Goal: Information Seeking & Learning: Learn about a topic

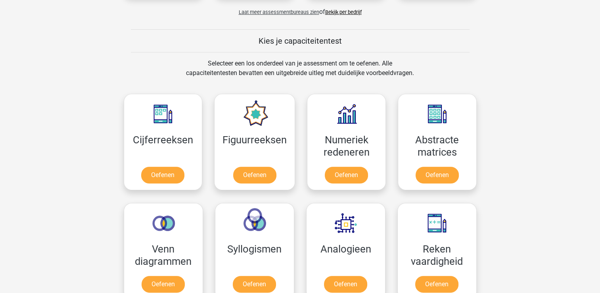
scroll to position [349, 0]
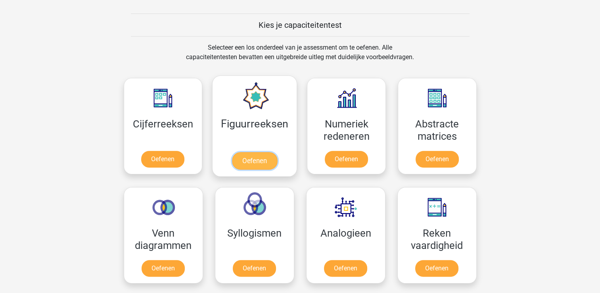
click at [272, 161] on link "Oefenen" at bounding box center [254, 160] width 45 height 17
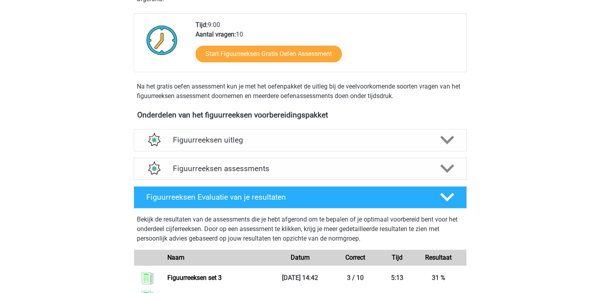
scroll to position [206, 0]
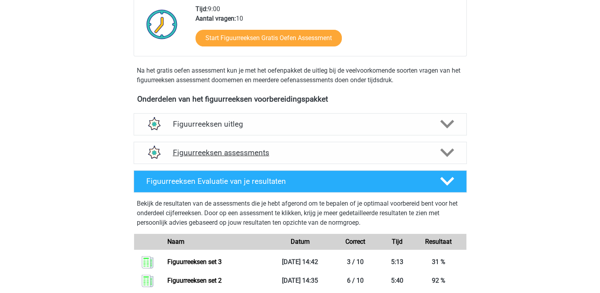
click at [395, 148] on h4 "Figuurreeksen assessments" at bounding box center [300, 152] width 255 height 9
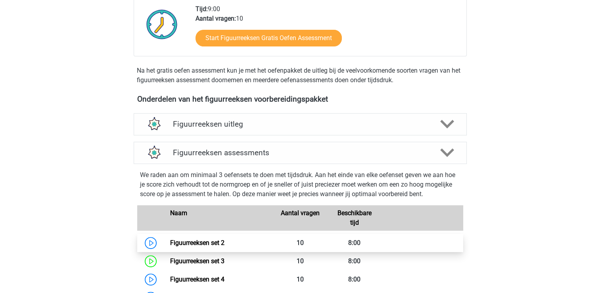
click at [225, 246] on link "Figuurreeksen set 2" at bounding box center [197, 243] width 54 height 8
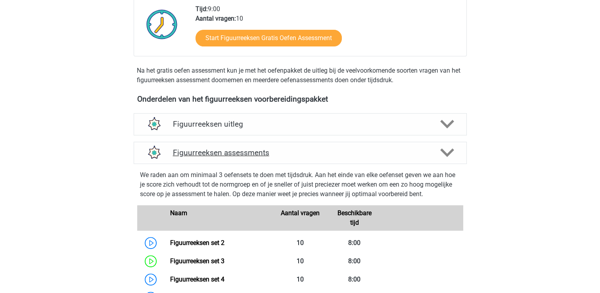
click at [214, 146] on div "Figuurreeksen assessments" at bounding box center [300, 153] width 333 height 22
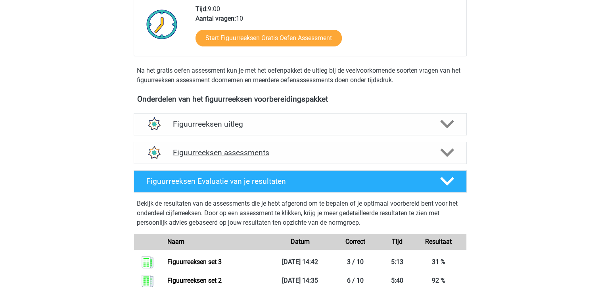
click at [214, 146] on div "Figuurreeksen assessments" at bounding box center [300, 153] width 333 height 22
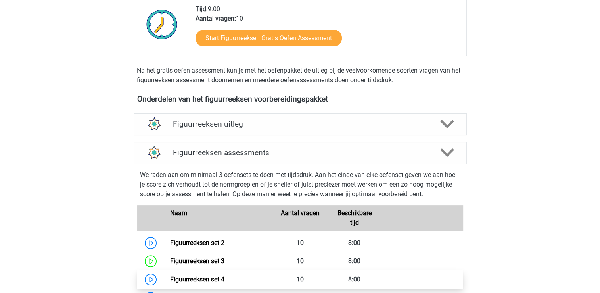
click at [202, 278] on link "Figuurreeksen set 4" at bounding box center [197, 279] width 54 height 8
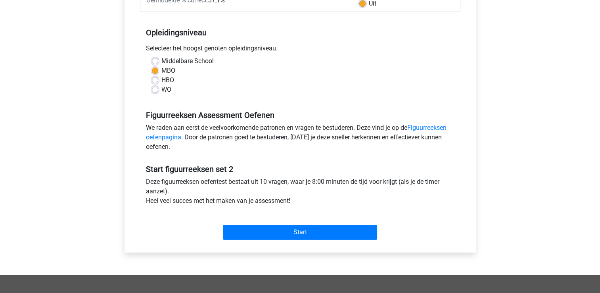
scroll to position [206, 0]
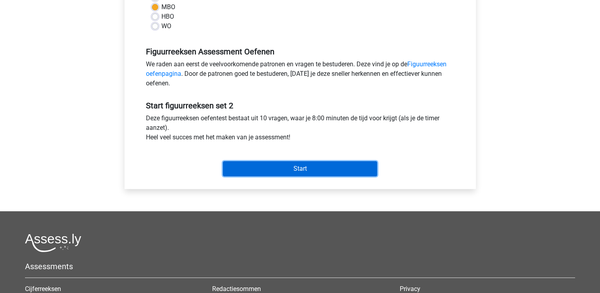
click at [319, 166] on input "Start" at bounding box center [300, 168] width 154 height 15
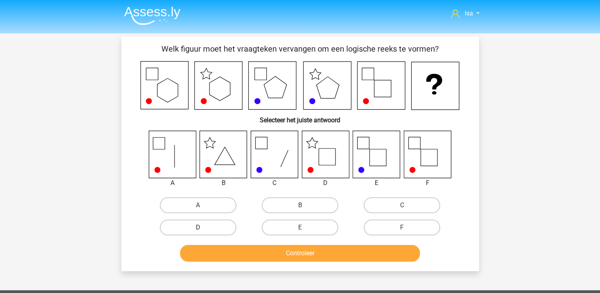
click at [219, 227] on label "D" at bounding box center [198, 227] width 77 height 16
click at [203, 227] on input "D" at bounding box center [200, 229] width 5 height 5
radio input "true"
drag, startPoint x: 235, startPoint y: 268, endPoint x: 237, endPoint y: 259, distance: 8.9
click at [237, 259] on div "Welk figuur moet het vraagteken vervangen om een logische reeks te vormen? Sele…" at bounding box center [300, 154] width 358 height 235
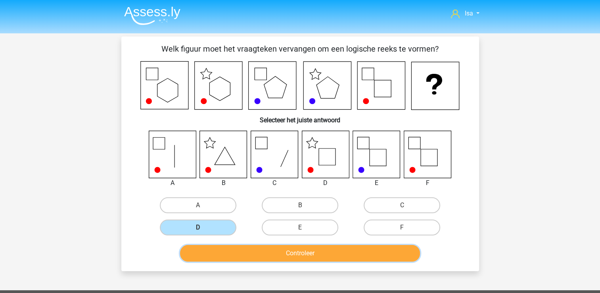
click at [237, 259] on button "Controleer" at bounding box center [300, 253] width 240 height 17
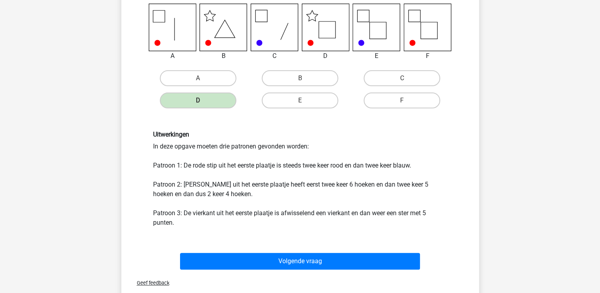
scroll to position [159, 0]
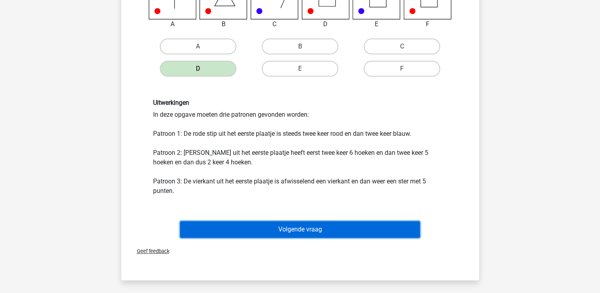
click at [305, 226] on button "Volgende vraag" at bounding box center [300, 229] width 240 height 17
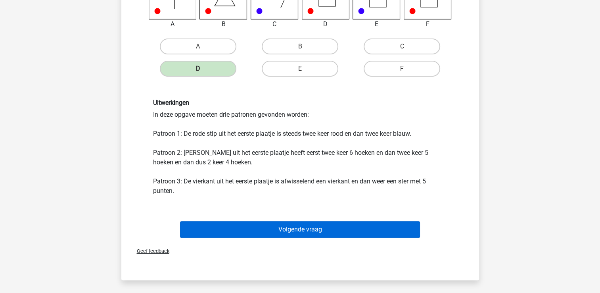
scroll to position [37, 0]
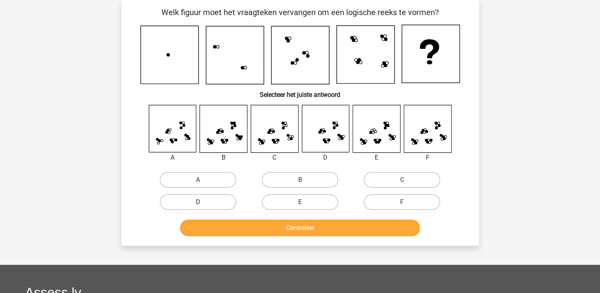
click at [197, 196] on label "D" at bounding box center [198, 202] width 77 height 16
click at [198, 202] on input "D" at bounding box center [200, 204] width 5 height 5
radio input "true"
click at [417, 202] on label "F" at bounding box center [402, 202] width 77 height 16
click at [408, 202] on input "F" at bounding box center [404, 204] width 5 height 5
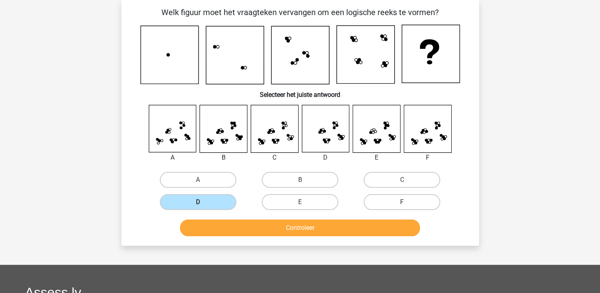
radio input "true"
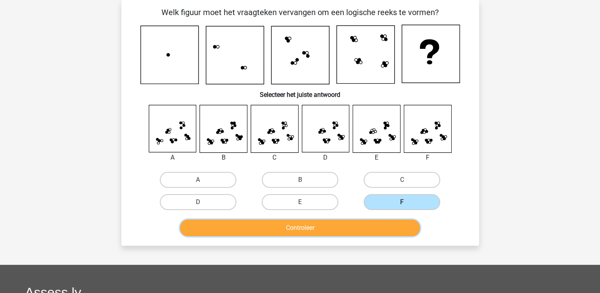
click at [379, 229] on button "Controleer" at bounding box center [300, 227] width 240 height 17
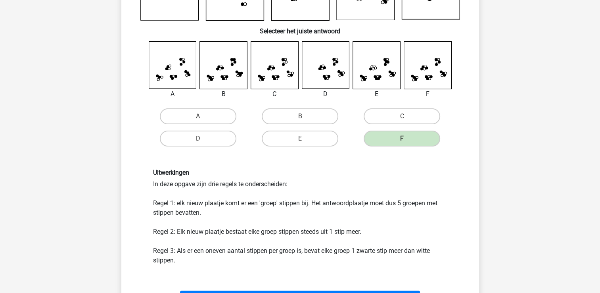
scroll to position [148, 0]
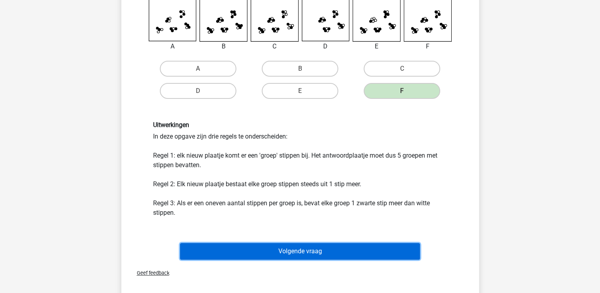
click at [367, 252] on button "Volgende vraag" at bounding box center [300, 251] width 240 height 17
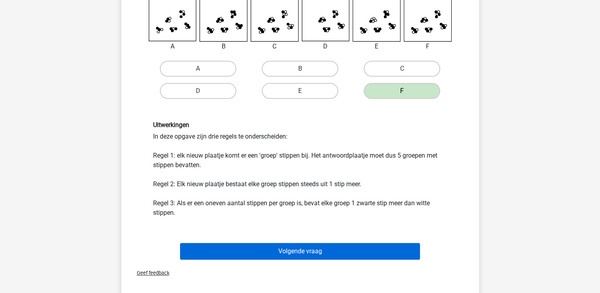
scroll to position [37, 0]
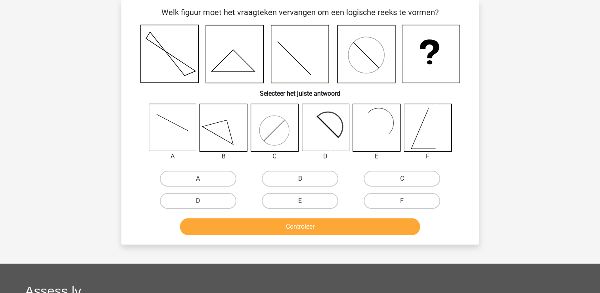
click at [228, 214] on div "Controleer" at bounding box center [300, 225] width 333 height 26
click at [205, 173] on label "A" at bounding box center [198, 179] width 77 height 16
click at [203, 179] on input "A" at bounding box center [200, 181] width 5 height 5
radio input "true"
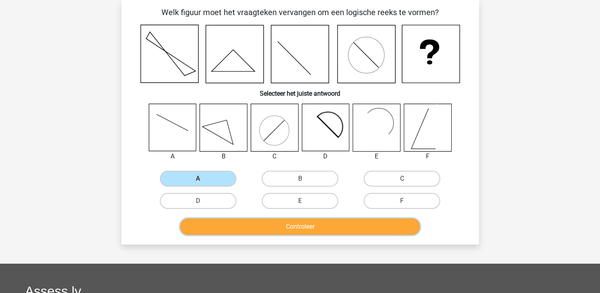
click at [231, 232] on button "Controleer" at bounding box center [300, 226] width 240 height 17
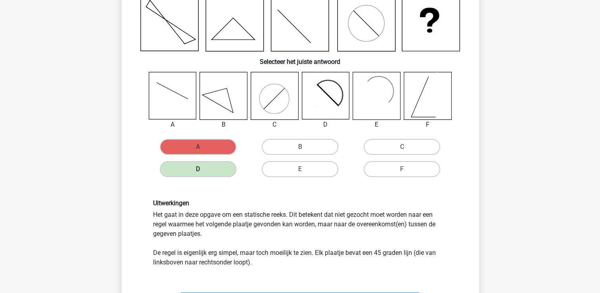
scroll to position [132, 0]
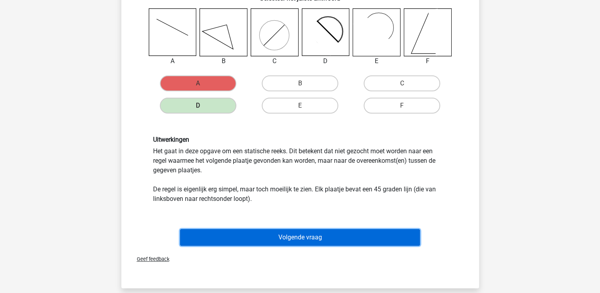
click at [297, 234] on button "Volgende vraag" at bounding box center [300, 237] width 240 height 17
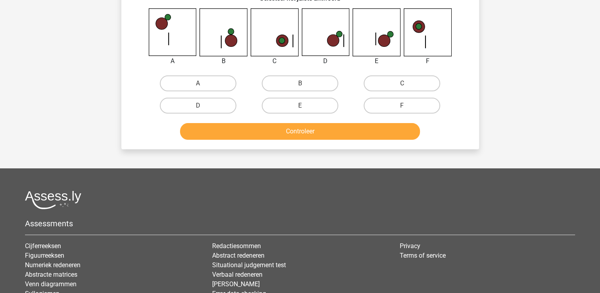
scroll to position [37, 0]
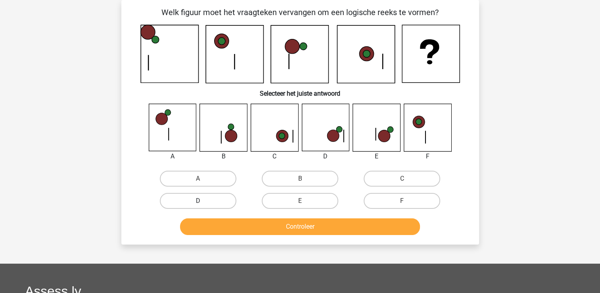
click at [225, 204] on label "D" at bounding box center [198, 201] width 77 height 16
click at [203, 204] on input "D" at bounding box center [200, 203] width 5 height 5
radio input "true"
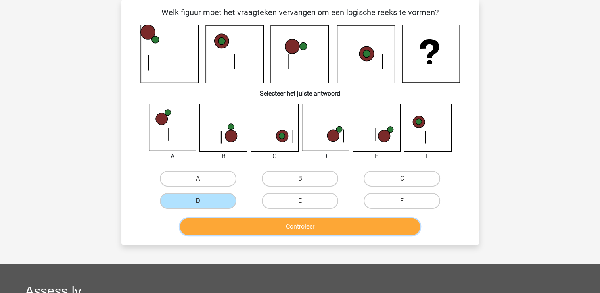
click at [248, 225] on button "Controleer" at bounding box center [300, 226] width 240 height 17
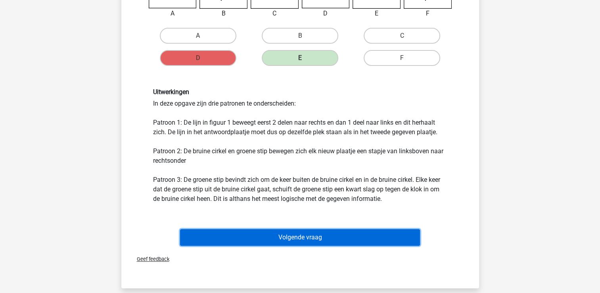
click at [335, 234] on button "Volgende vraag" at bounding box center [300, 237] width 240 height 17
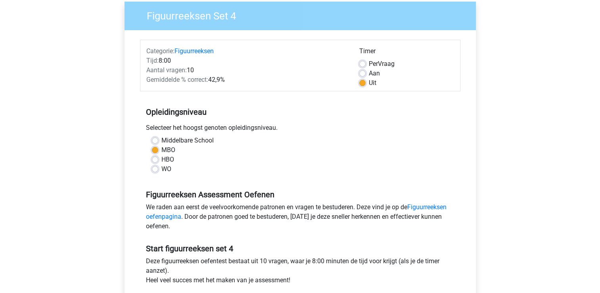
scroll to position [111, 0]
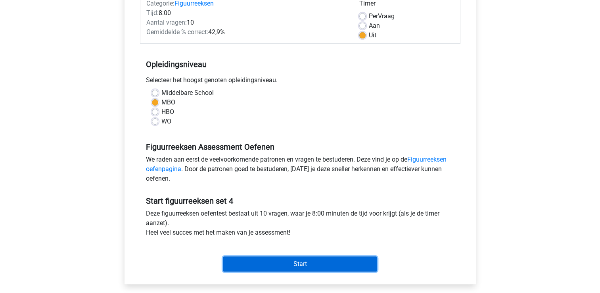
click at [258, 266] on input "Start" at bounding box center [300, 263] width 154 height 15
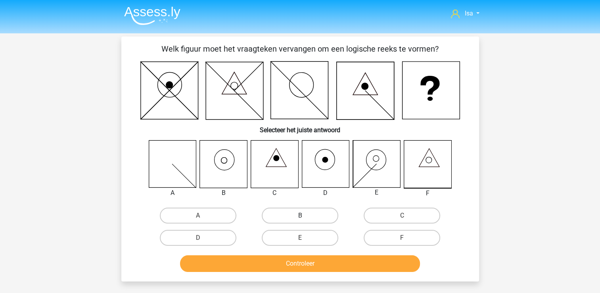
click at [283, 214] on label "B" at bounding box center [300, 216] width 77 height 16
click at [300, 216] on input "B" at bounding box center [302, 218] width 5 height 5
radio input "true"
click at [301, 253] on div "Controleer" at bounding box center [300, 262] width 333 height 26
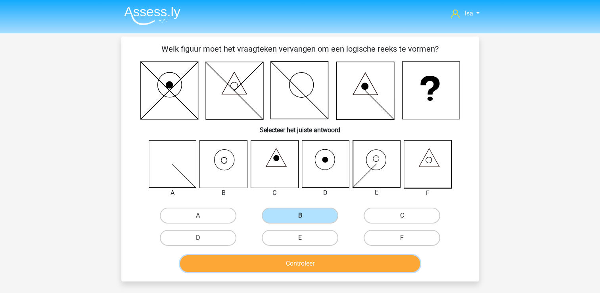
click at [296, 268] on button "Controleer" at bounding box center [300, 263] width 240 height 17
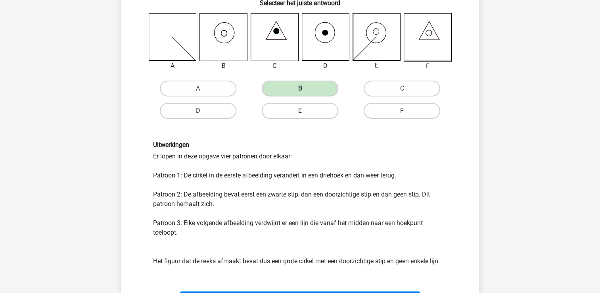
scroll to position [143, 0]
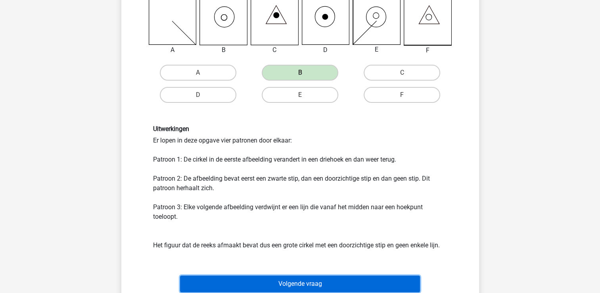
click at [349, 281] on button "Volgende vraag" at bounding box center [300, 283] width 240 height 17
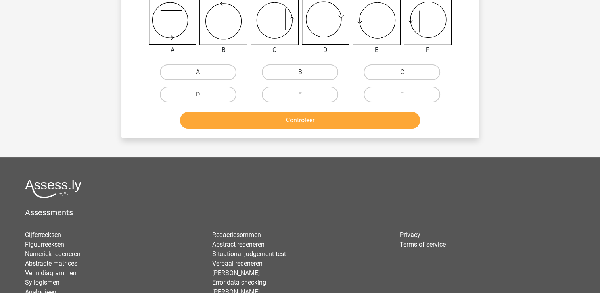
scroll to position [37, 0]
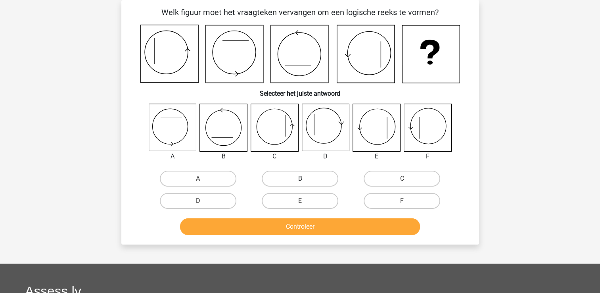
click at [275, 179] on label "B" at bounding box center [300, 179] width 77 height 16
click at [300, 179] on input "B" at bounding box center [302, 181] width 5 height 5
radio input "true"
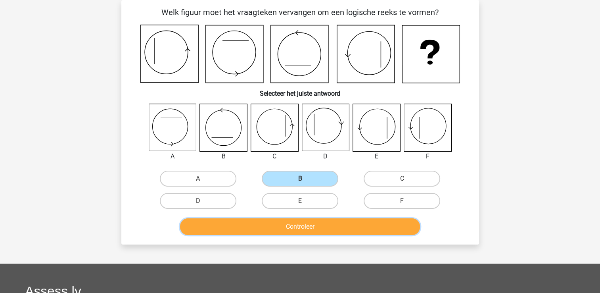
click at [277, 225] on button "Controleer" at bounding box center [300, 226] width 240 height 17
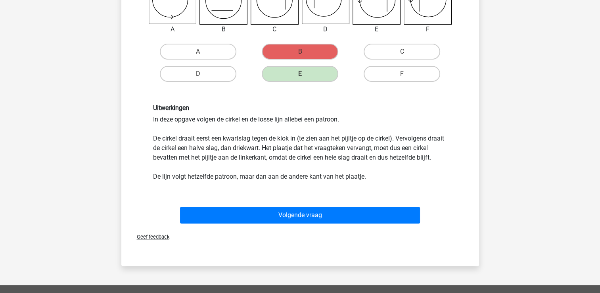
scroll to position [211, 0]
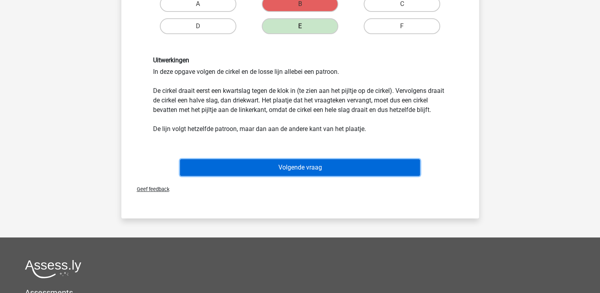
click at [282, 176] on button "Volgende vraag" at bounding box center [300, 167] width 240 height 17
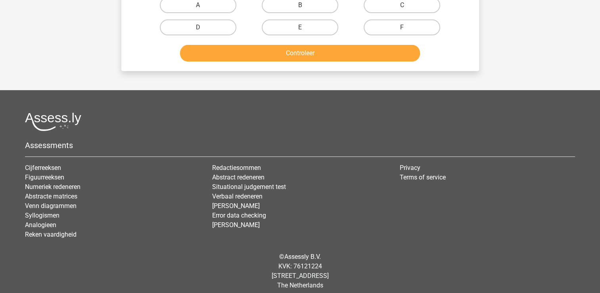
scroll to position [37, 0]
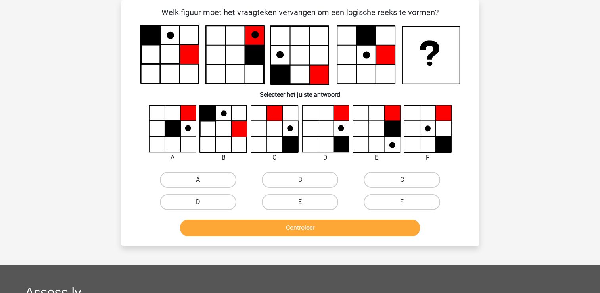
click at [176, 201] on label "D" at bounding box center [198, 202] width 77 height 16
click at [198, 202] on input "D" at bounding box center [200, 204] width 5 height 5
radio input "true"
click at [212, 231] on button "Controleer" at bounding box center [300, 227] width 240 height 17
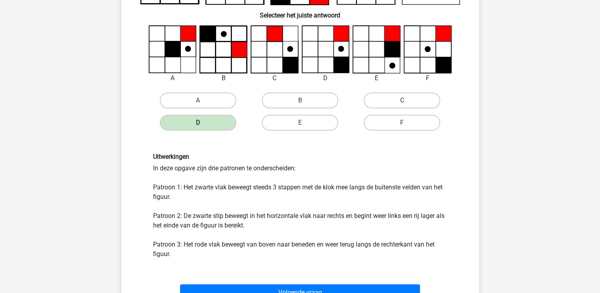
scroll to position [148, 0]
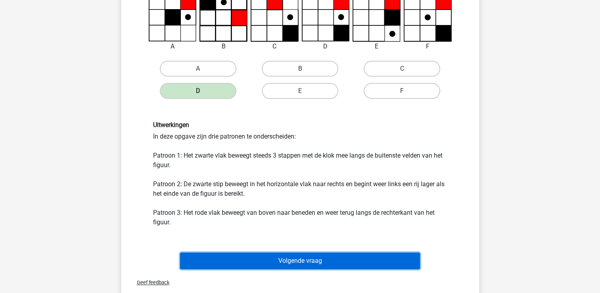
click at [258, 252] on button "Volgende vraag" at bounding box center [300, 260] width 240 height 17
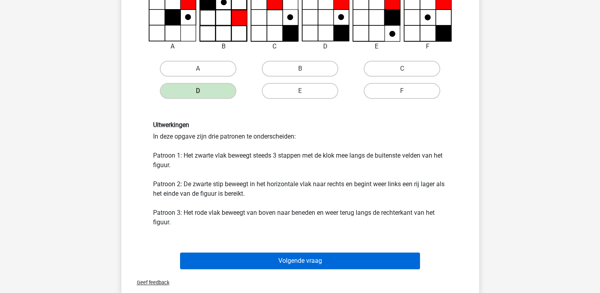
scroll to position [37, 0]
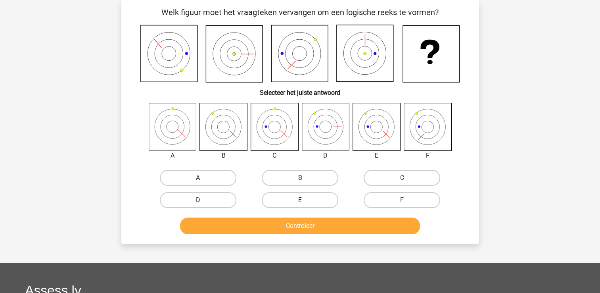
click at [321, 210] on div "E" at bounding box center [300, 200] width 102 height 22
click at [313, 203] on label "E" at bounding box center [300, 200] width 77 height 16
click at [305, 203] on input "E" at bounding box center [302, 202] width 5 height 5
radio input "true"
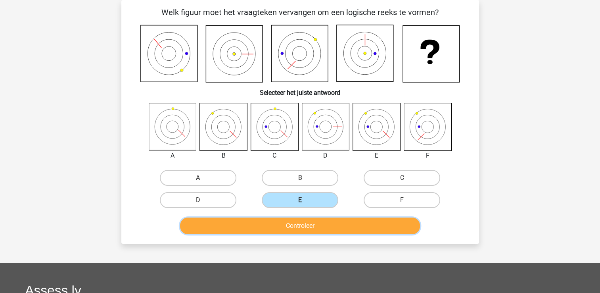
click at [318, 224] on button "Controleer" at bounding box center [300, 225] width 240 height 17
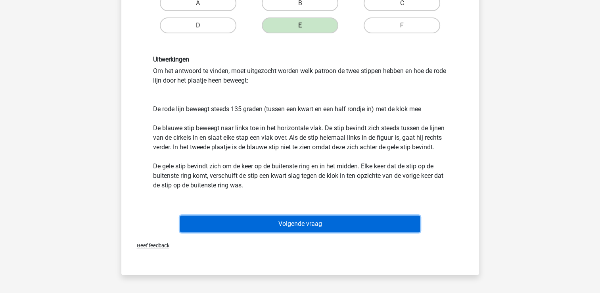
click at [316, 225] on button "Volgende vraag" at bounding box center [300, 224] width 240 height 17
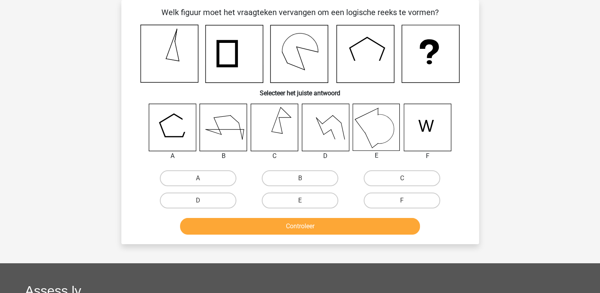
scroll to position [21, 0]
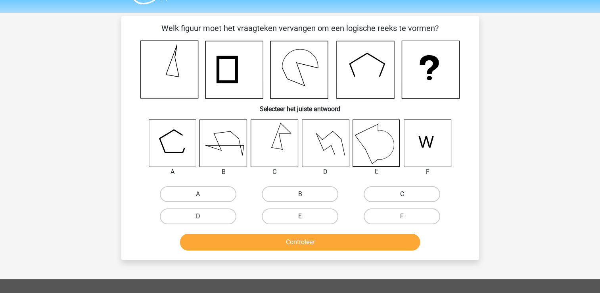
click at [410, 194] on label "C" at bounding box center [402, 194] width 77 height 16
click at [408, 194] on input "C" at bounding box center [404, 196] width 5 height 5
radio input "true"
click at [389, 216] on label "F" at bounding box center [402, 216] width 77 height 16
click at [402, 216] on input "F" at bounding box center [404, 218] width 5 height 5
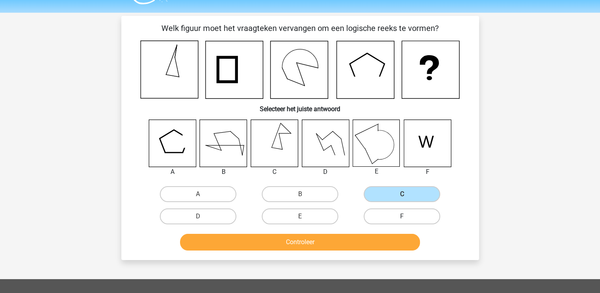
radio input "true"
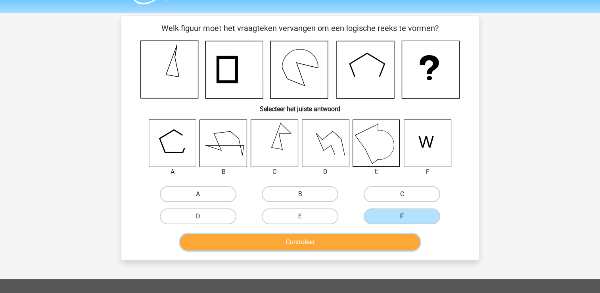
click at [377, 246] on button "Controleer" at bounding box center [300, 242] width 240 height 17
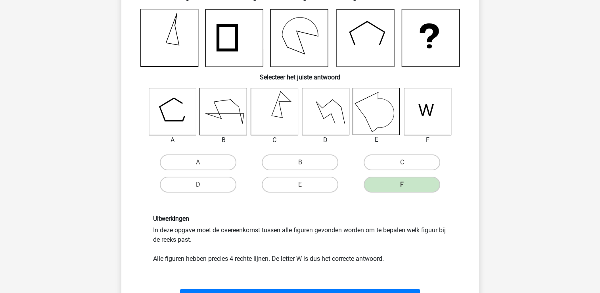
scroll to position [68, 0]
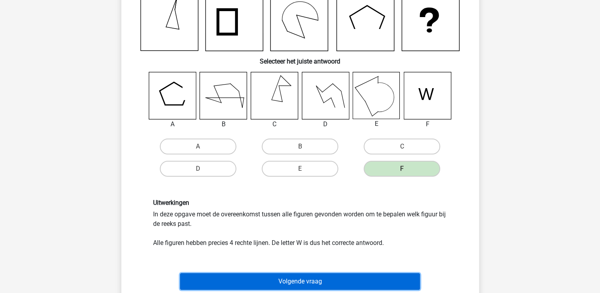
click at [377, 275] on button "Volgende vraag" at bounding box center [300, 281] width 240 height 17
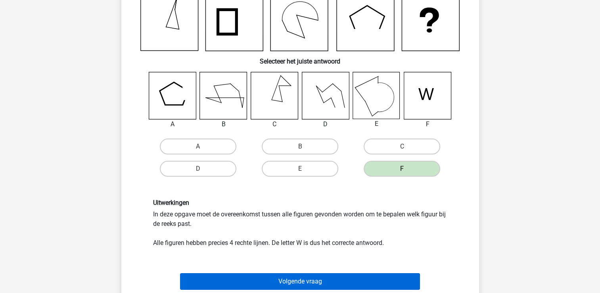
scroll to position [37, 0]
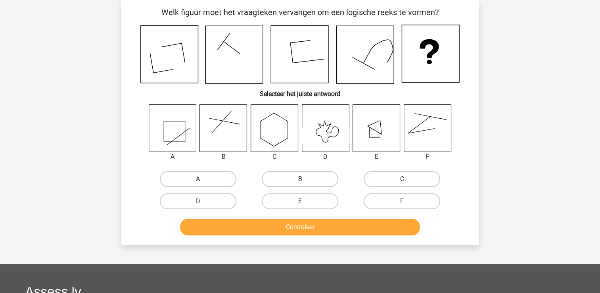
click at [399, 200] on label "F" at bounding box center [402, 201] width 77 height 16
click at [402, 201] on input "F" at bounding box center [404, 203] width 5 height 5
radio input "true"
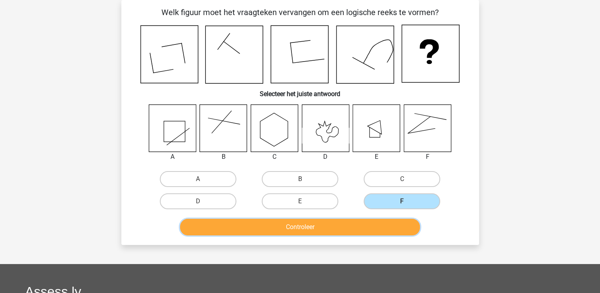
click at [392, 223] on button "Controleer" at bounding box center [300, 227] width 240 height 17
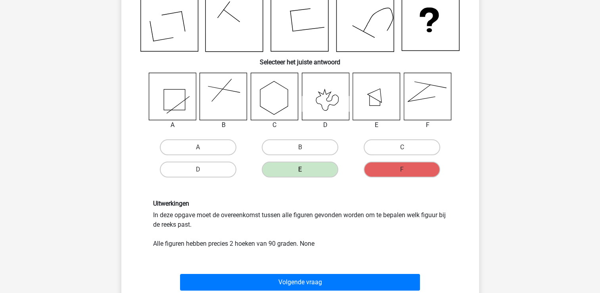
scroll to position [84, 0]
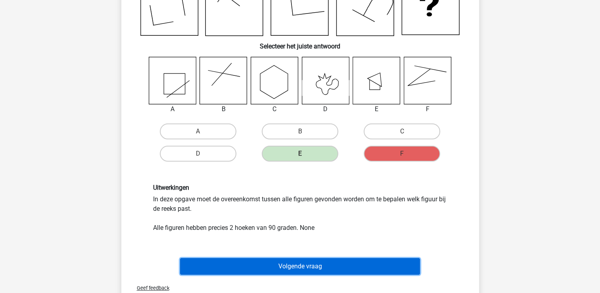
click at [375, 260] on button "Volgende vraag" at bounding box center [300, 266] width 240 height 17
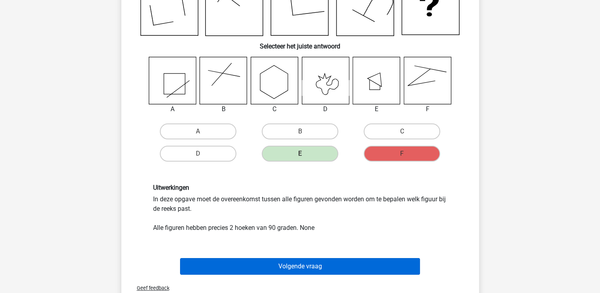
scroll to position [37, 0]
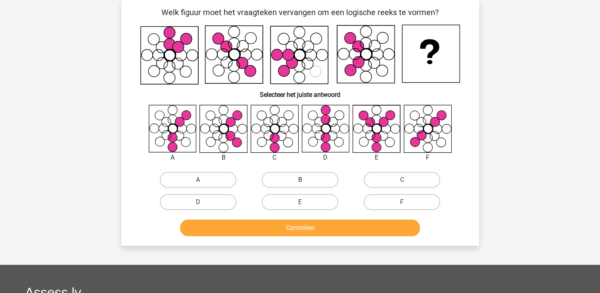
click at [302, 177] on label "B" at bounding box center [300, 180] width 77 height 16
click at [302, 180] on input "B" at bounding box center [302, 182] width 5 height 5
radio input "true"
click at [292, 227] on button "Controleer" at bounding box center [300, 227] width 240 height 17
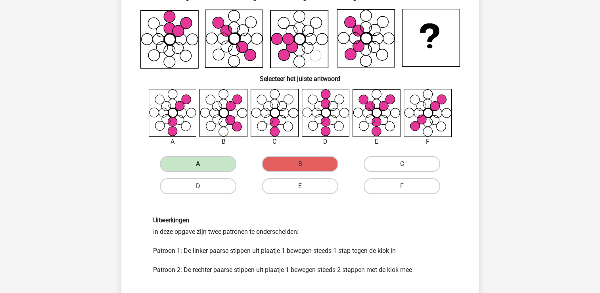
scroll to position [116, 0]
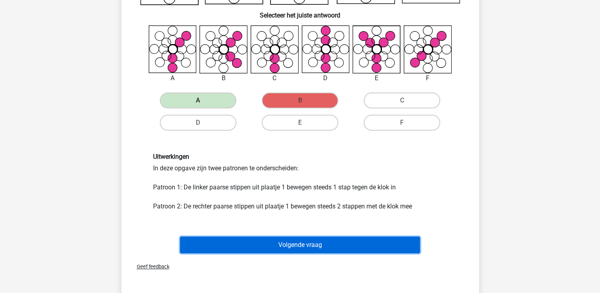
click at [288, 248] on button "Volgende vraag" at bounding box center [300, 245] width 240 height 17
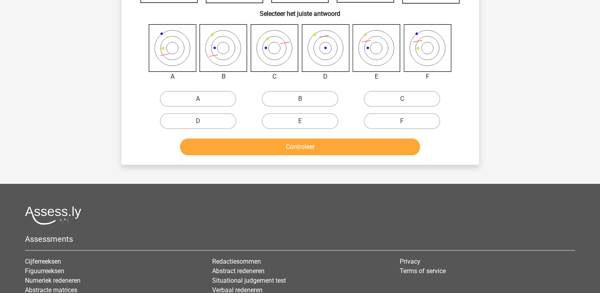
scroll to position [37, 0]
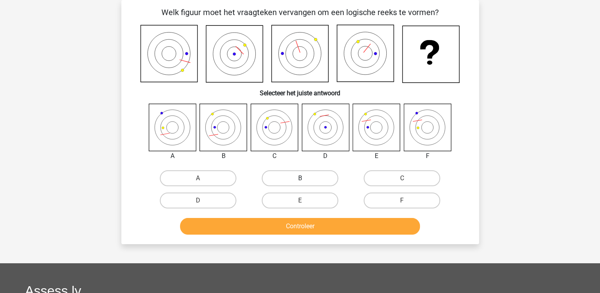
click at [279, 178] on label "B" at bounding box center [300, 178] width 77 height 16
click at [300, 178] on input "B" at bounding box center [302, 180] width 5 height 5
radio input "true"
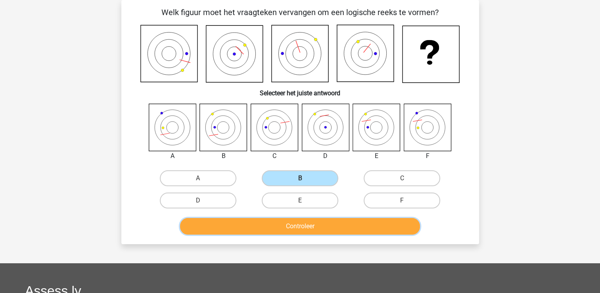
click at [276, 223] on button "Controleer" at bounding box center [300, 226] width 240 height 17
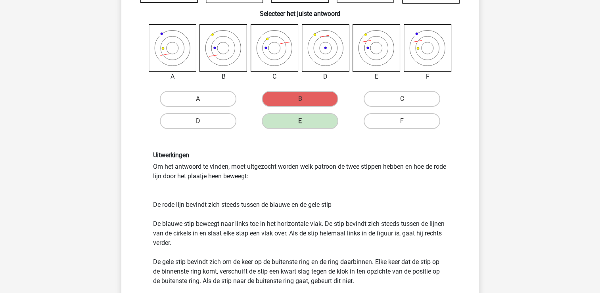
scroll to position [179, 0]
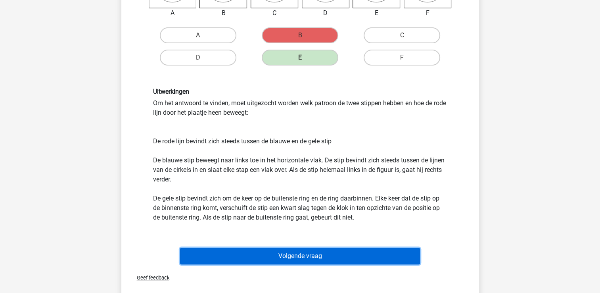
click at [267, 256] on button "Volgende vraag" at bounding box center [300, 256] width 240 height 17
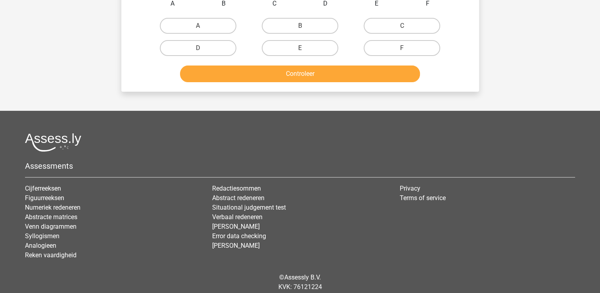
scroll to position [37, 0]
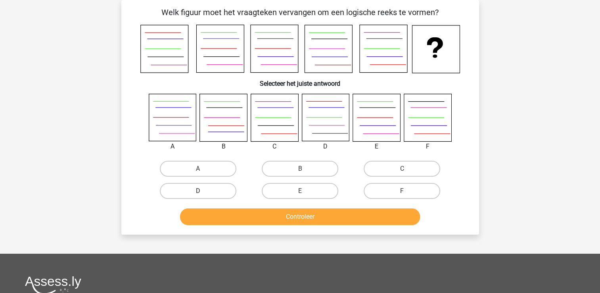
click at [181, 186] on label "D" at bounding box center [198, 191] width 77 height 16
click at [198, 191] on input "D" at bounding box center [200, 193] width 5 height 5
radio input "true"
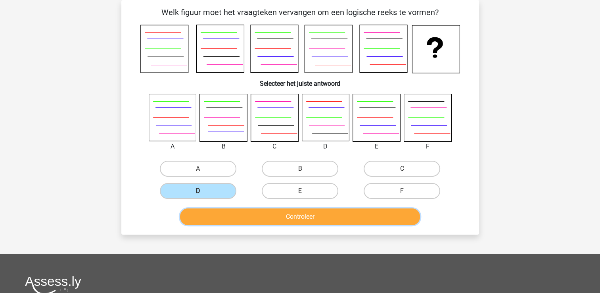
click at [204, 212] on button "Controleer" at bounding box center [300, 216] width 240 height 17
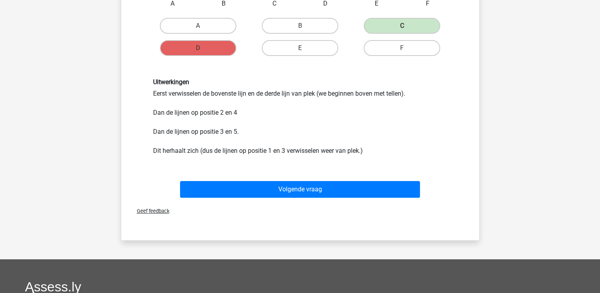
scroll to position [195, 0]
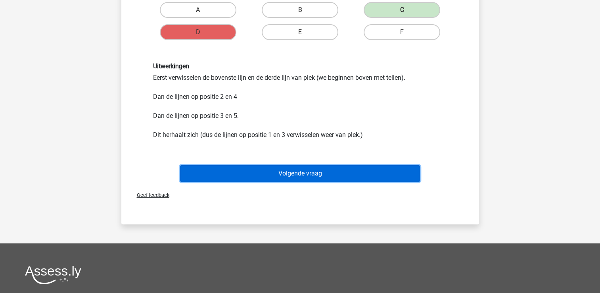
click at [321, 177] on button "Volgende vraag" at bounding box center [300, 173] width 240 height 17
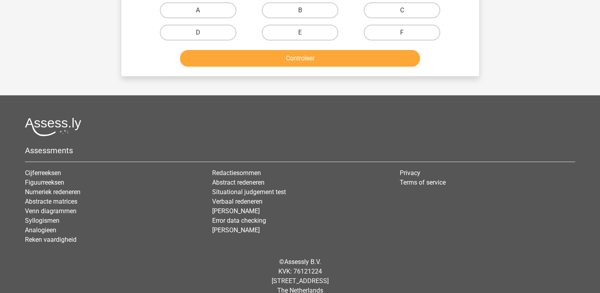
scroll to position [37, 0]
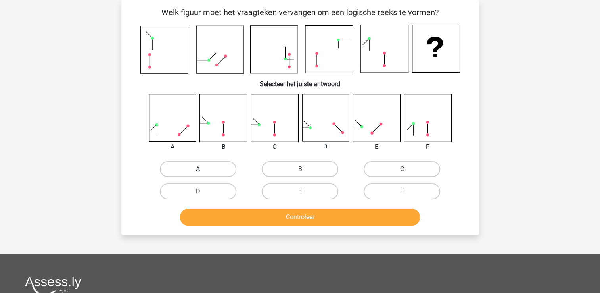
click at [197, 165] on label "A" at bounding box center [198, 169] width 77 height 16
click at [198, 169] on input "A" at bounding box center [200, 171] width 5 height 5
radio input "true"
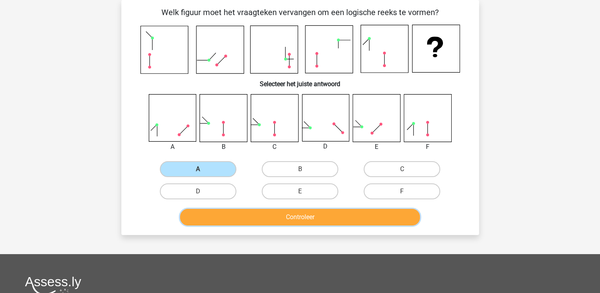
click at [213, 217] on button "Controleer" at bounding box center [300, 217] width 240 height 17
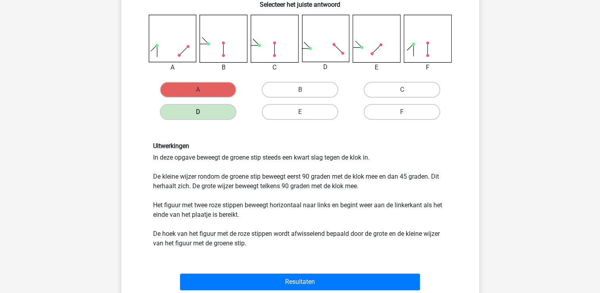
scroll to position [195, 0]
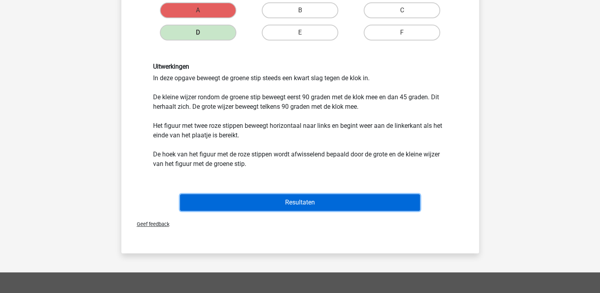
click at [254, 202] on button "Resultaten" at bounding box center [300, 202] width 240 height 17
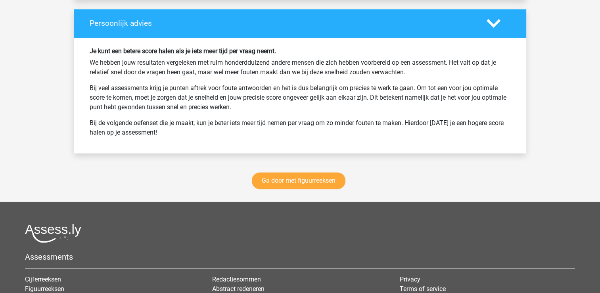
scroll to position [1064, 0]
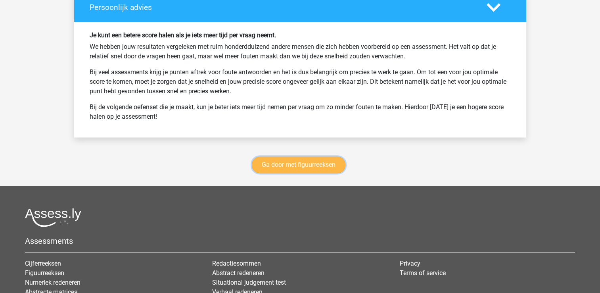
click at [294, 158] on link "Ga door met figuurreeksen" at bounding box center [299, 164] width 94 height 17
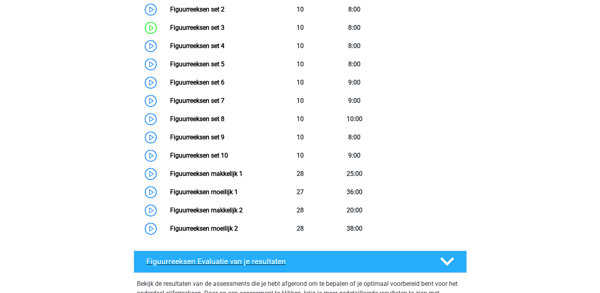
scroll to position [456, 0]
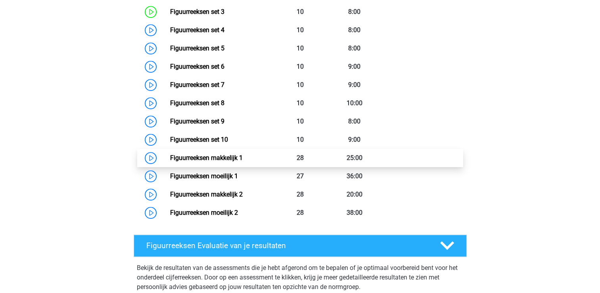
click at [231, 154] on link "Figuurreeksen makkelijk 1" at bounding box center [206, 158] width 73 height 8
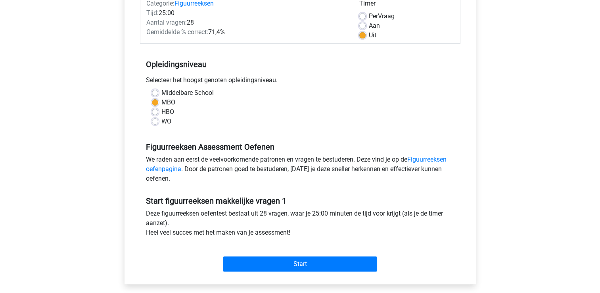
scroll to position [127, 0]
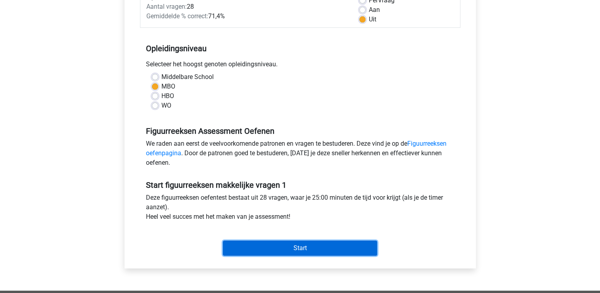
click at [267, 250] on input "Start" at bounding box center [300, 248] width 154 height 15
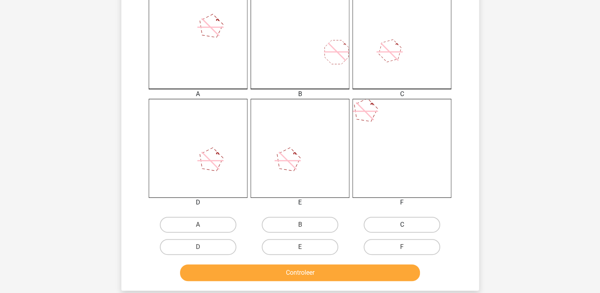
scroll to position [238, 0]
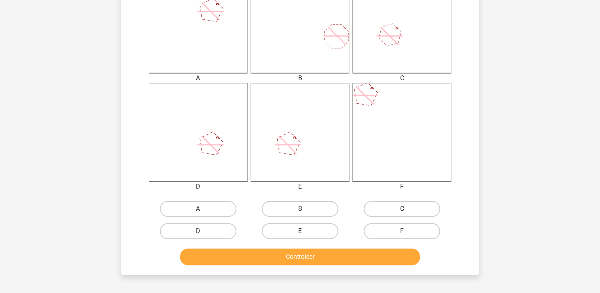
click at [376, 206] on label "C" at bounding box center [402, 209] width 77 height 16
click at [402, 209] on input "C" at bounding box center [404, 211] width 5 height 5
radio input "true"
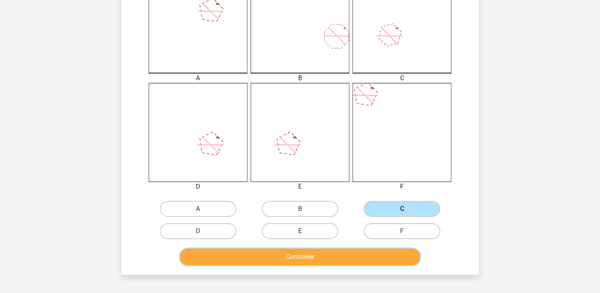
click at [372, 257] on button "Controleer" at bounding box center [300, 256] width 240 height 17
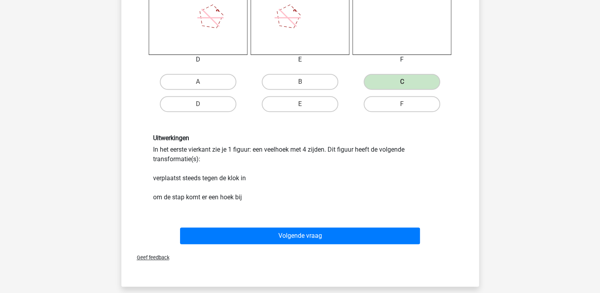
scroll to position [381, 0]
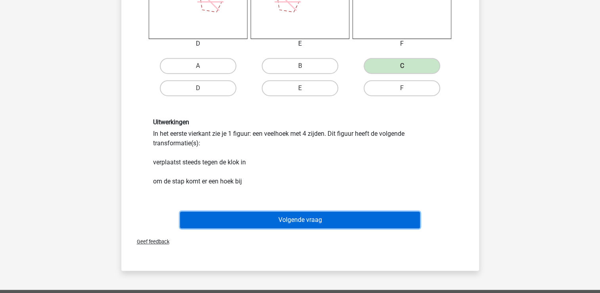
click at [367, 214] on button "Volgende vraag" at bounding box center [300, 220] width 240 height 17
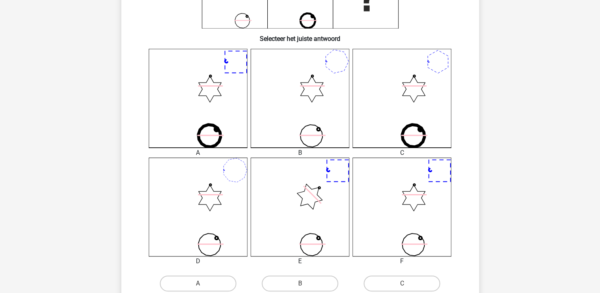
scroll to position [179, 0]
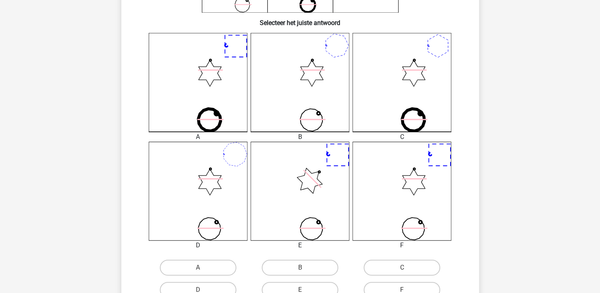
drag, startPoint x: 386, startPoint y: 41, endPoint x: 417, endPoint y: 221, distance: 182.4
click at [417, 221] on div "A B C D" at bounding box center [300, 141] width 306 height 217
drag, startPoint x: 417, startPoint y: 221, endPoint x: 505, endPoint y: 239, distance: 90.1
click at [505, 239] on div "Isa [EMAIL_ADDRESS][DOMAIN_NAME] Nederlands English" at bounding box center [300, 191] width 600 height 741
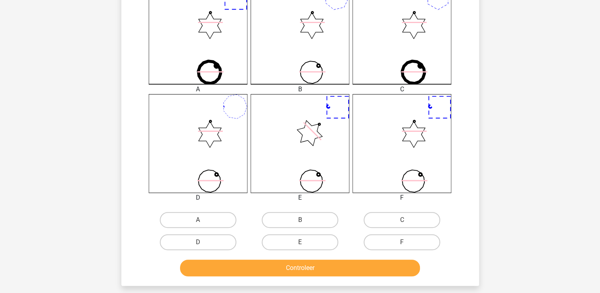
scroll to position [259, 0]
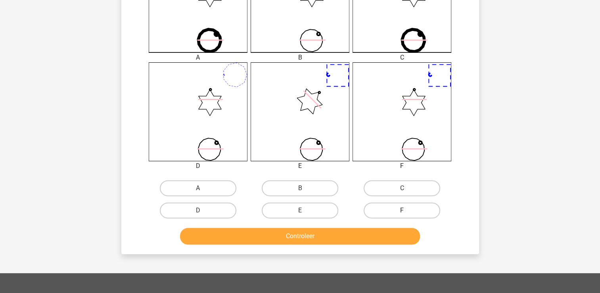
click at [384, 208] on label "F" at bounding box center [402, 210] width 77 height 16
click at [402, 210] on input "F" at bounding box center [404, 212] width 5 height 5
radio input "true"
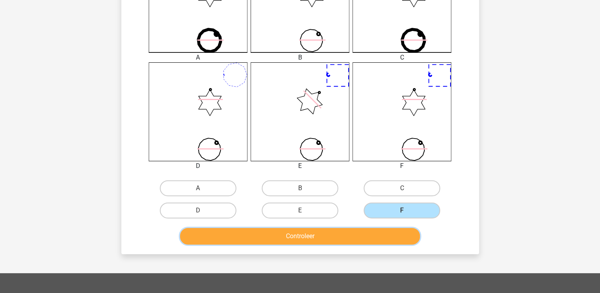
click at [375, 240] on button "Controleer" at bounding box center [300, 236] width 240 height 17
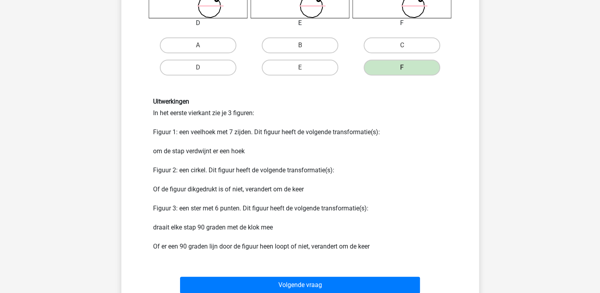
scroll to position [418, 0]
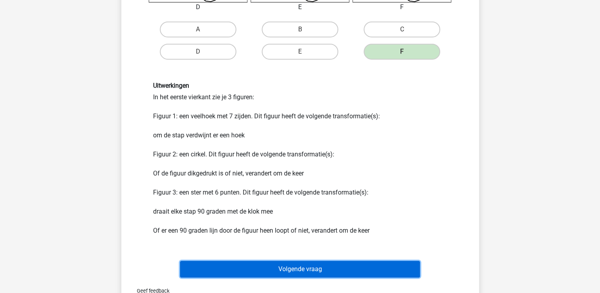
click at [363, 262] on button "Volgende vraag" at bounding box center [300, 269] width 240 height 17
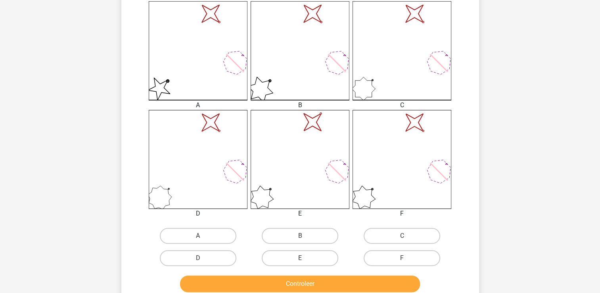
scroll to position [243, 0]
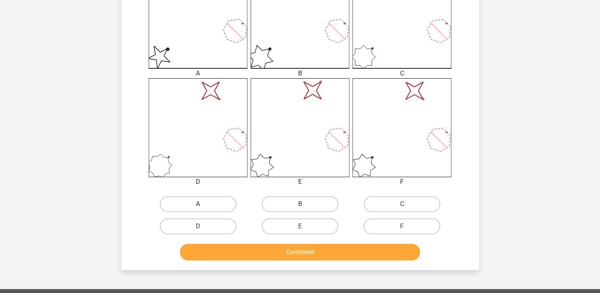
click at [181, 198] on label "A" at bounding box center [198, 204] width 77 height 16
click at [198, 204] on input "A" at bounding box center [200, 206] width 5 height 5
radio input "true"
click at [206, 249] on button "Controleer" at bounding box center [300, 252] width 240 height 17
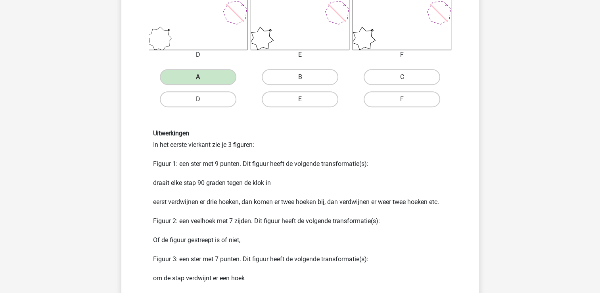
scroll to position [402, 0]
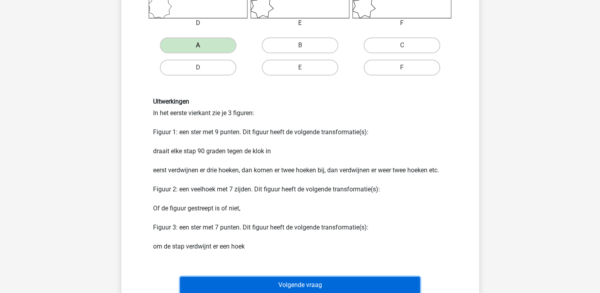
click at [232, 281] on button "Volgende vraag" at bounding box center [300, 285] width 240 height 17
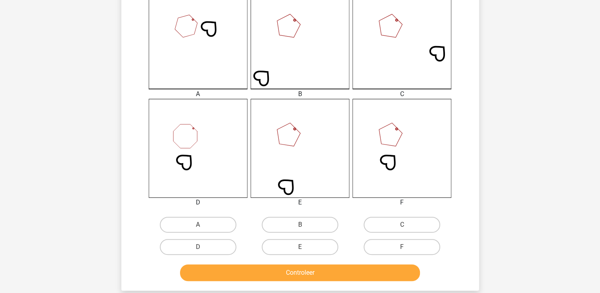
scroll to position [238, 0]
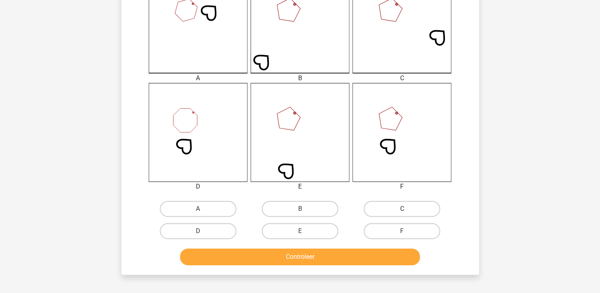
click at [422, 209] on label "C" at bounding box center [402, 209] width 77 height 16
click at [408, 209] on input "C" at bounding box center [404, 211] width 5 height 5
radio input "true"
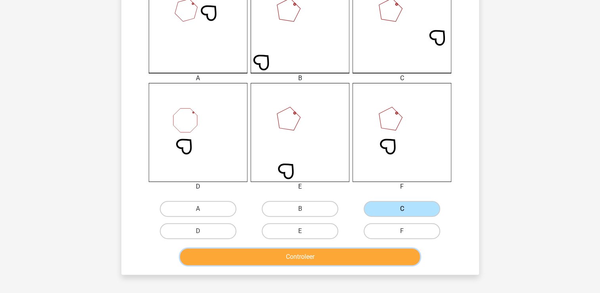
click at [405, 254] on button "Controleer" at bounding box center [300, 256] width 240 height 17
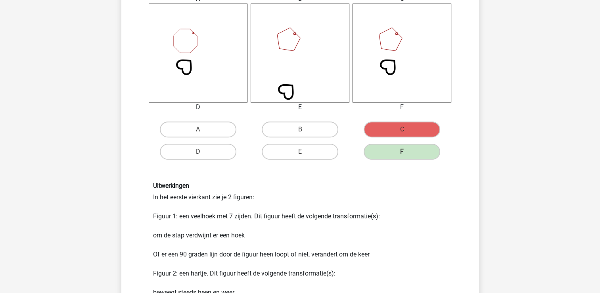
scroll to position [413, 0]
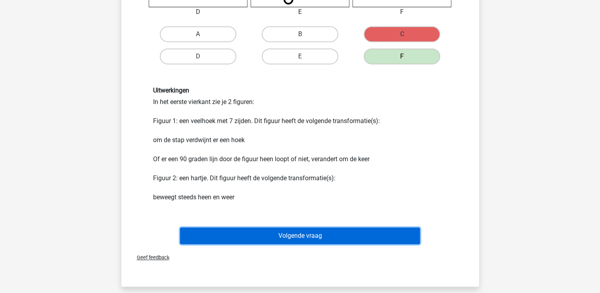
click at [380, 233] on button "Volgende vraag" at bounding box center [300, 235] width 240 height 17
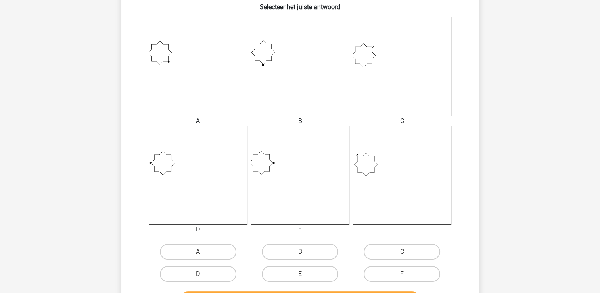
scroll to position [291, 0]
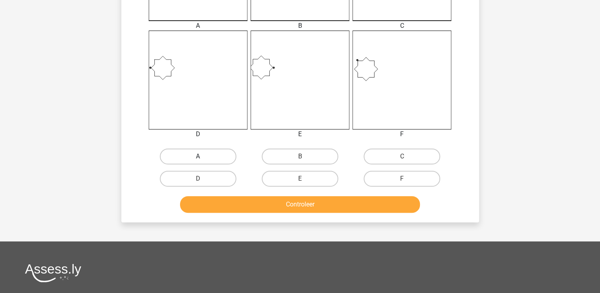
click at [189, 158] on label "A" at bounding box center [198, 156] width 77 height 16
click at [198, 158] on input "A" at bounding box center [200, 158] width 5 height 5
radio input "true"
click at [216, 174] on label "D" at bounding box center [198, 179] width 77 height 16
click at [203, 179] on input "D" at bounding box center [200, 181] width 5 height 5
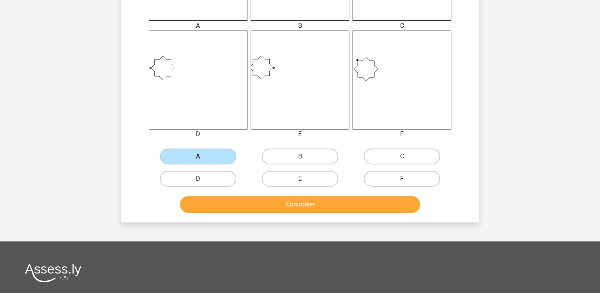
radio input "true"
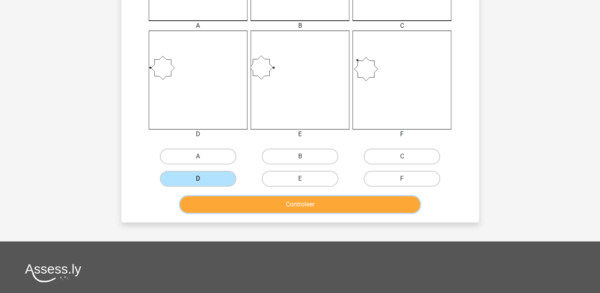
click at [222, 200] on button "Controleer" at bounding box center [300, 204] width 240 height 17
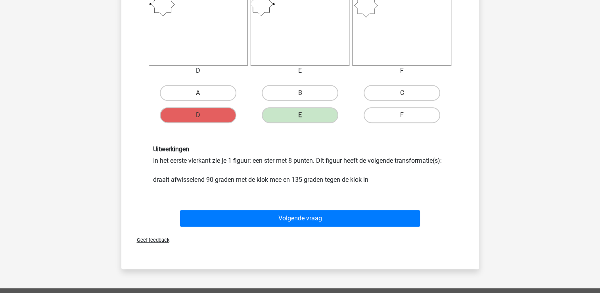
scroll to position [402, 0]
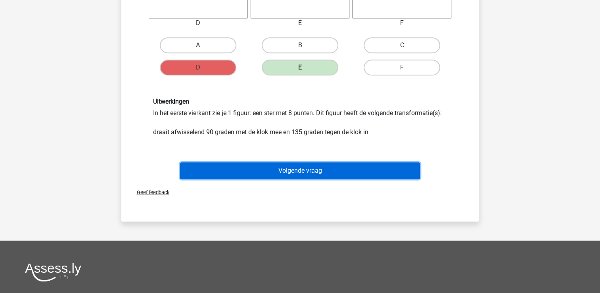
click at [248, 176] on button "Volgende vraag" at bounding box center [300, 170] width 240 height 17
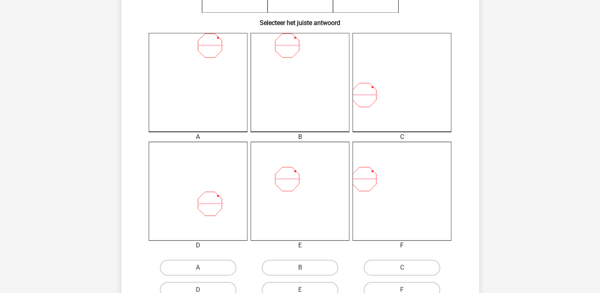
scroll to position [243, 0]
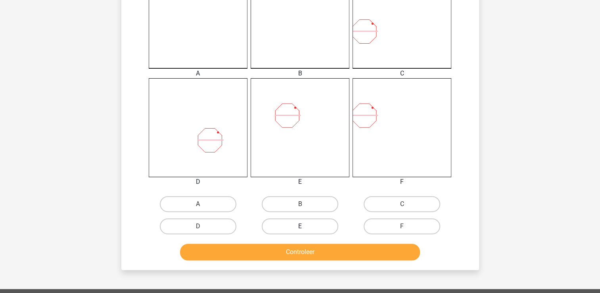
click at [285, 226] on label "E" at bounding box center [300, 226] width 77 height 16
click at [300, 226] on input "E" at bounding box center [302, 228] width 5 height 5
radio input "true"
click at [285, 245] on button "Controleer" at bounding box center [300, 252] width 240 height 17
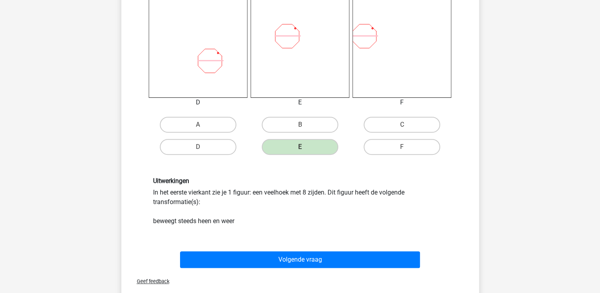
scroll to position [386, 0]
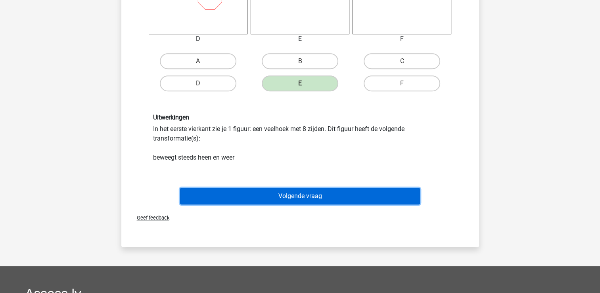
click at [273, 201] on button "Volgende vraag" at bounding box center [300, 196] width 240 height 17
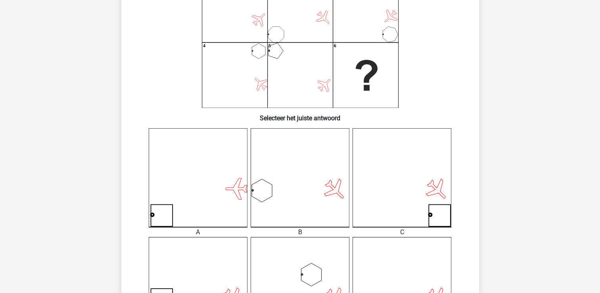
scroll to position [100, 0]
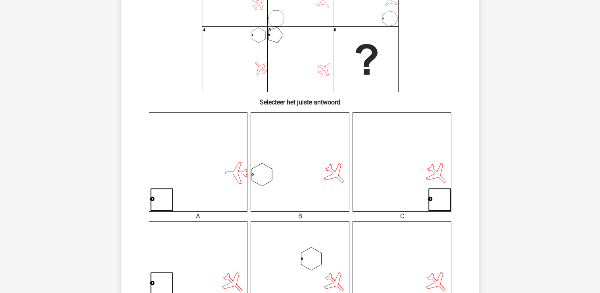
drag, startPoint x: 346, startPoint y: 179, endPoint x: 346, endPoint y: 169, distance: 9.5
click at [347, 169] on div at bounding box center [402, 161] width 111 height 99
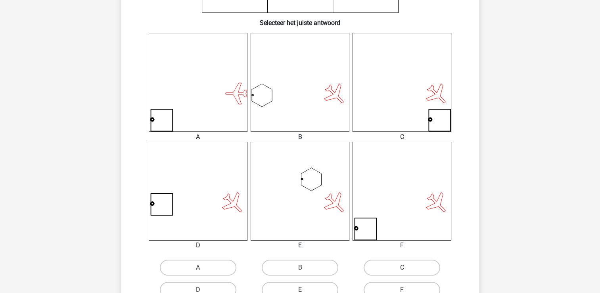
scroll to position [211, 0]
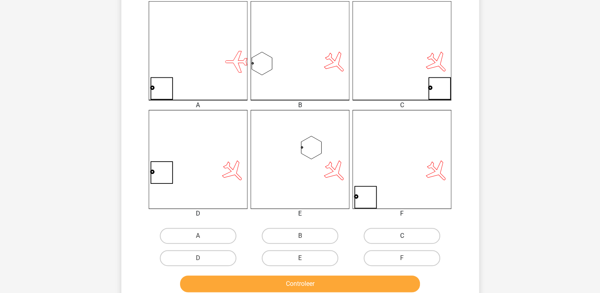
click at [385, 235] on label "C" at bounding box center [402, 236] width 77 height 16
click at [402, 236] on input "C" at bounding box center [404, 238] width 5 height 5
radio input "true"
click at [364, 279] on button "Controleer" at bounding box center [300, 283] width 240 height 17
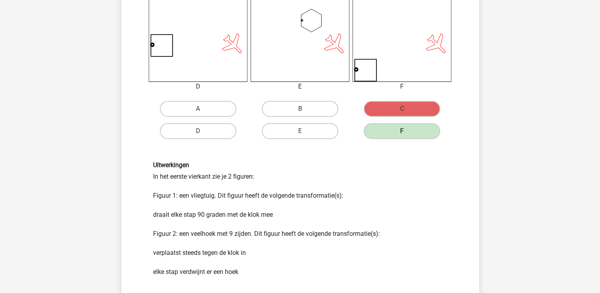
scroll to position [386, 0]
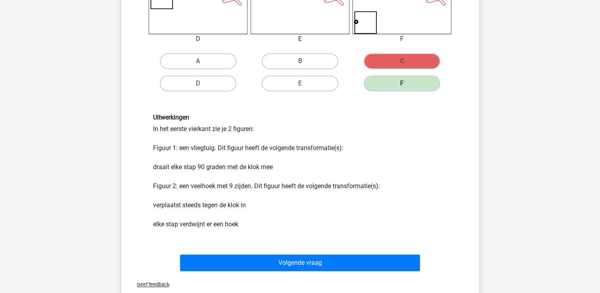
click at [364, 279] on div "Geef feedback" at bounding box center [301, 284] width 352 height 20
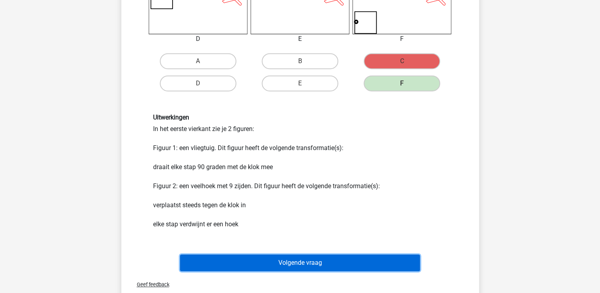
click at [351, 258] on button "Volgende vraag" at bounding box center [300, 262] width 240 height 17
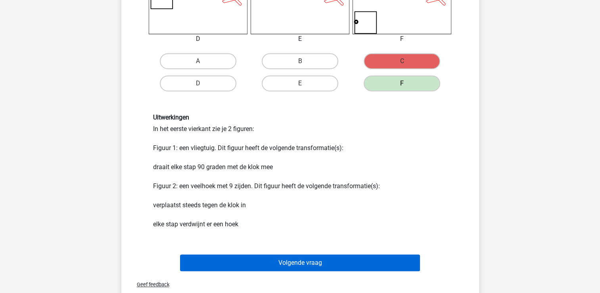
scroll to position [37, 0]
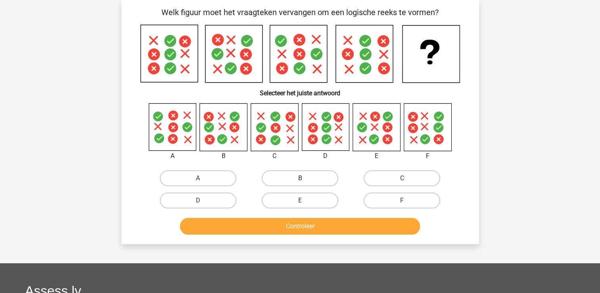
click at [273, 174] on label "B" at bounding box center [300, 178] width 77 height 16
click at [300, 178] on input "B" at bounding box center [302, 180] width 5 height 5
radio input "true"
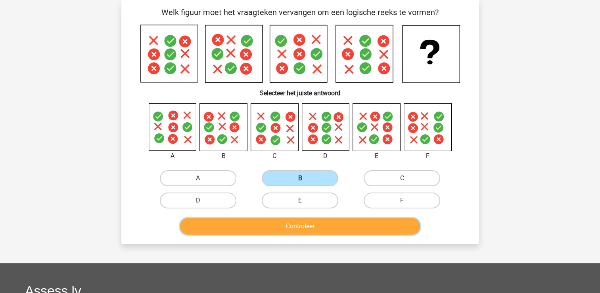
click at [281, 226] on button "Controleer" at bounding box center [300, 226] width 240 height 17
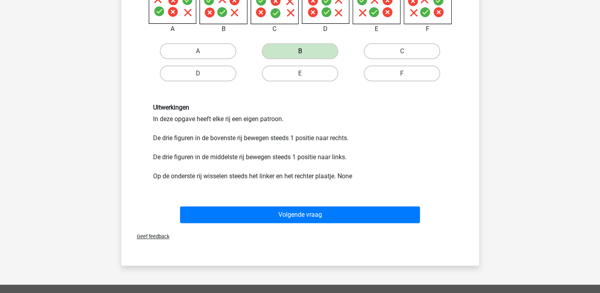
scroll to position [227, 0]
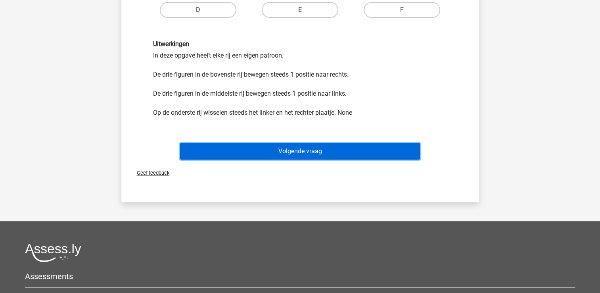
click at [290, 147] on button "Volgende vraag" at bounding box center [300, 151] width 240 height 17
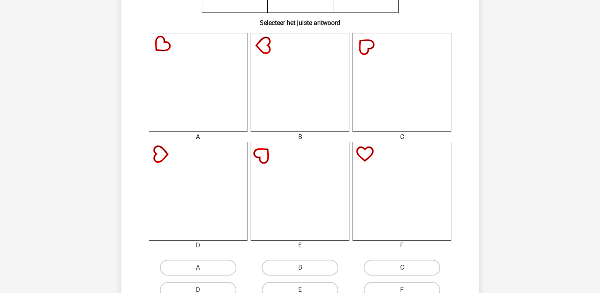
scroll to position [195, 0]
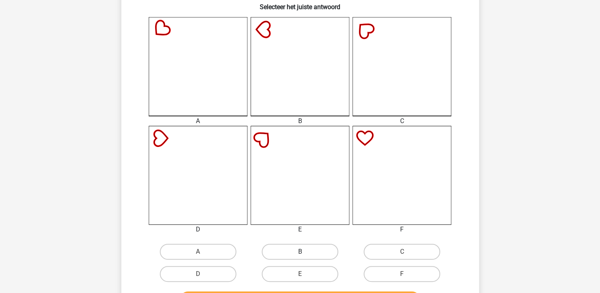
click at [329, 246] on label "B" at bounding box center [300, 252] width 77 height 16
click at [305, 252] on input "B" at bounding box center [302, 254] width 5 height 5
radio input "true"
click at [402, 252] on input "C" at bounding box center [404, 254] width 5 height 5
radio input "true"
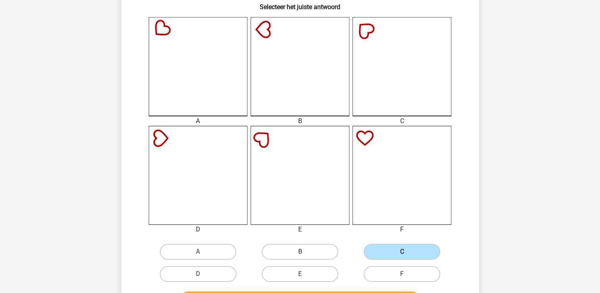
click at [198, 274] on input "D" at bounding box center [200, 276] width 5 height 5
radio input "true"
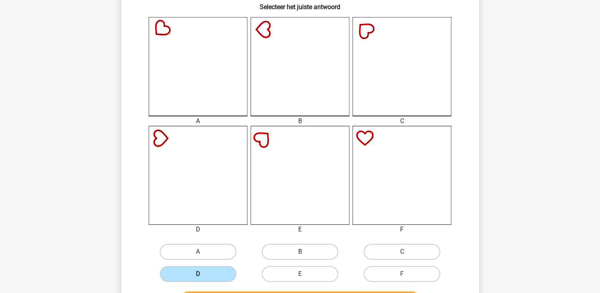
click at [300, 274] on input "E" at bounding box center [302, 276] width 5 height 5
radio input "true"
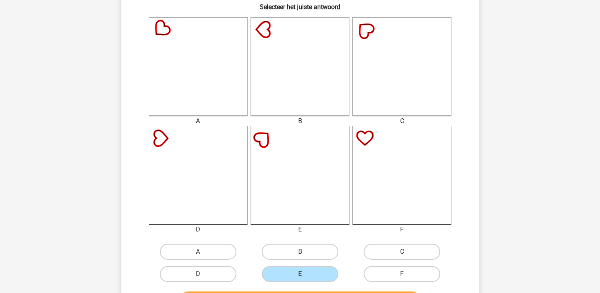
click at [402, 274] on input "F" at bounding box center [404, 276] width 5 height 5
radio input "true"
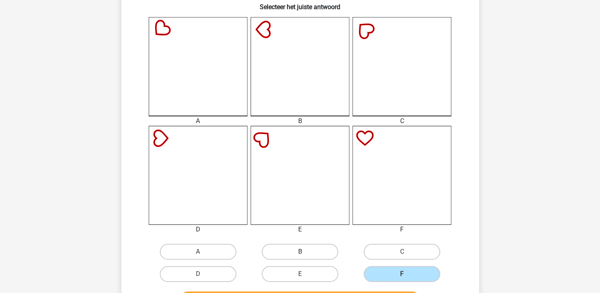
click at [198, 252] on input "A" at bounding box center [200, 254] width 5 height 5
radio input "true"
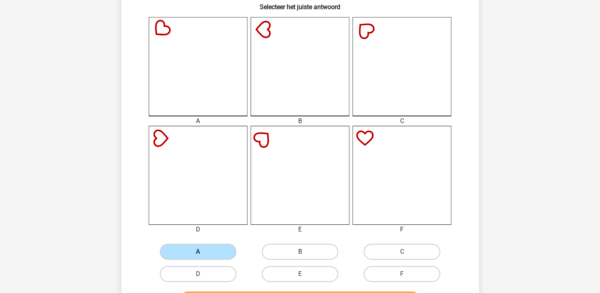
click at [300, 252] on input "B" at bounding box center [302, 254] width 5 height 5
radio input "true"
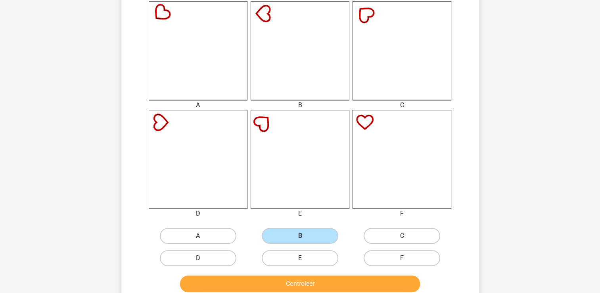
scroll to position [227, 0]
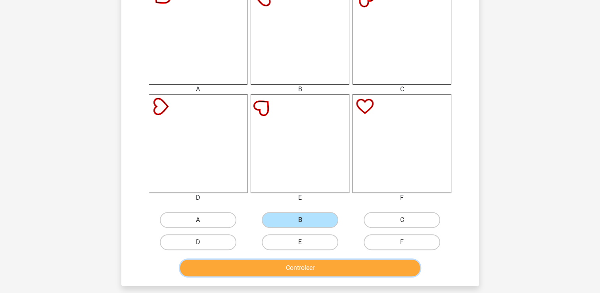
click at [389, 269] on button "Controleer" at bounding box center [300, 268] width 240 height 17
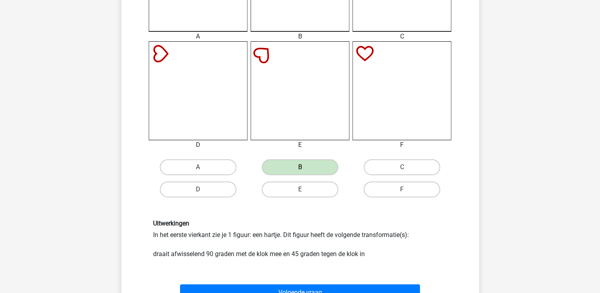
scroll to position [285, 0]
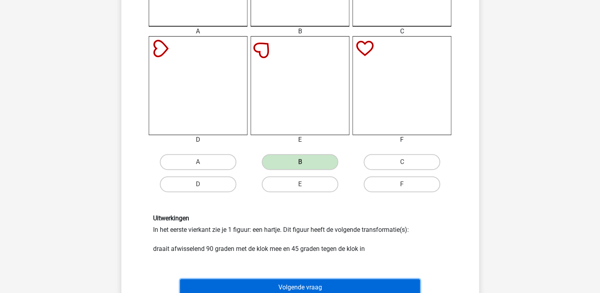
click at [345, 289] on button "Volgende vraag" at bounding box center [300, 287] width 240 height 17
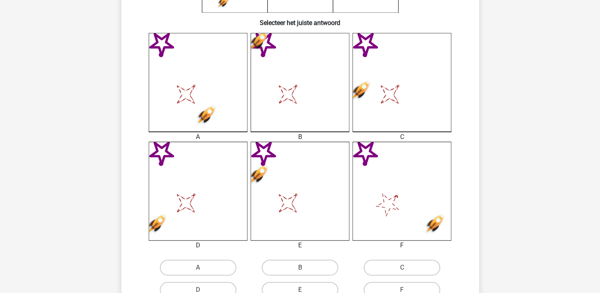
scroll to position [206, 0]
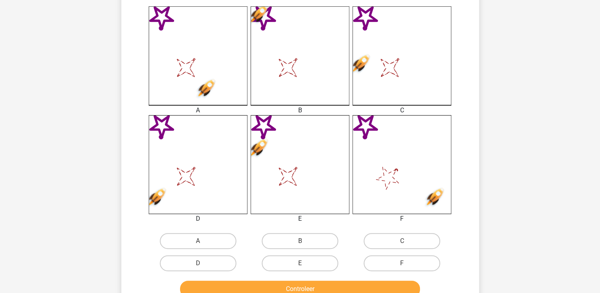
click at [302, 241] on input "B" at bounding box center [302, 243] width 5 height 5
radio input "true"
click at [278, 261] on label "E" at bounding box center [300, 263] width 77 height 16
click at [300, 263] on input "E" at bounding box center [302, 265] width 5 height 5
radio input "true"
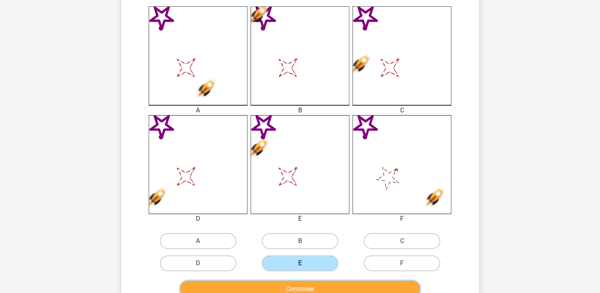
click at [282, 285] on button "Controleer" at bounding box center [300, 289] width 240 height 17
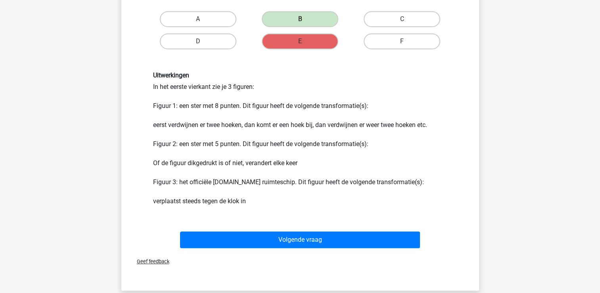
scroll to position [481, 0]
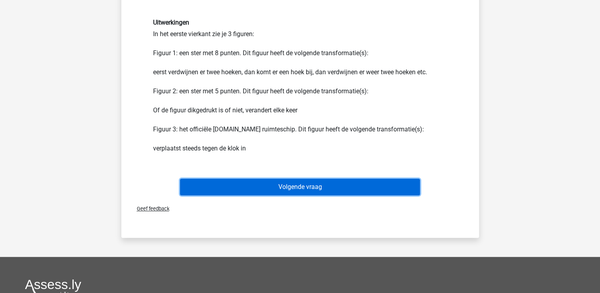
click at [370, 179] on button "Volgende vraag" at bounding box center [300, 187] width 240 height 17
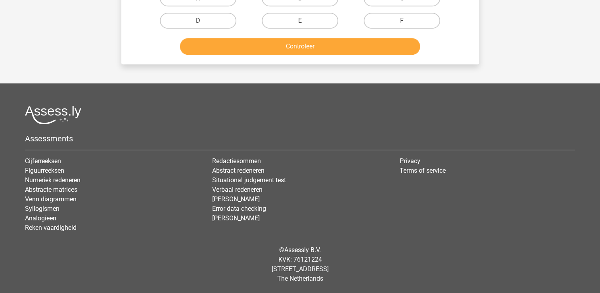
scroll to position [37, 0]
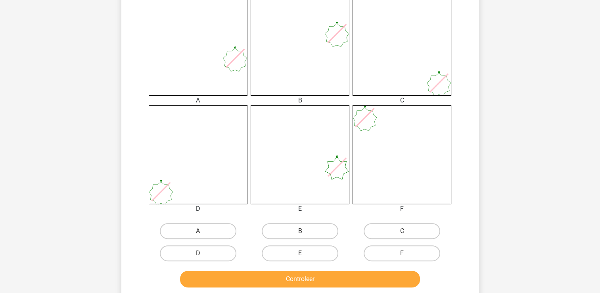
scroll to position [232, 0]
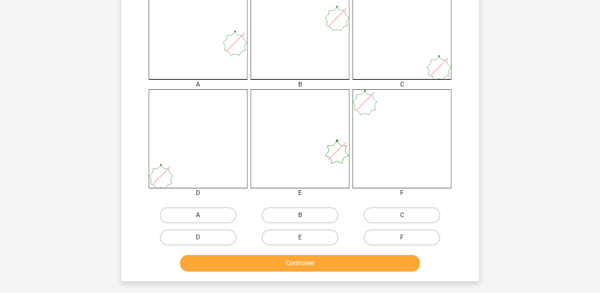
click at [235, 214] on label "A" at bounding box center [198, 215] width 77 height 16
click at [203, 215] on input "A" at bounding box center [200, 217] width 5 height 5
radio input "true"
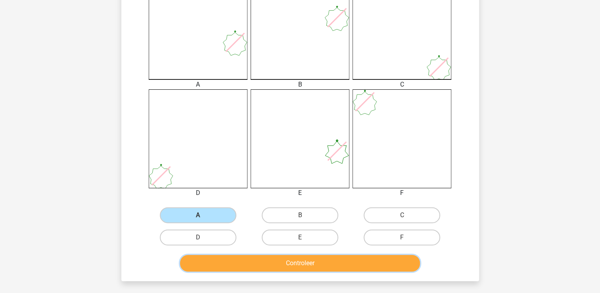
click at [238, 264] on button "Controleer" at bounding box center [300, 263] width 240 height 17
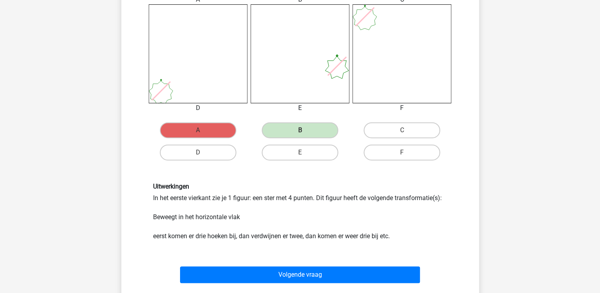
scroll to position [380, 0]
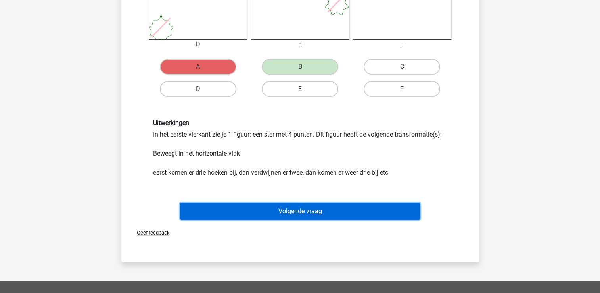
click at [333, 206] on button "Volgende vraag" at bounding box center [300, 211] width 240 height 17
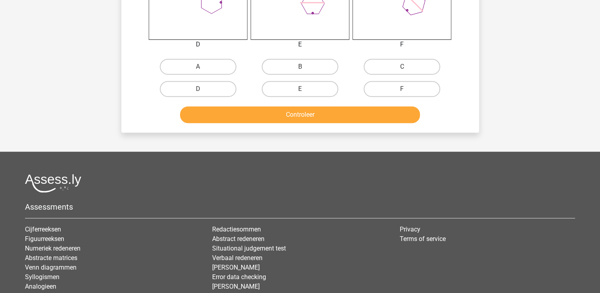
scroll to position [37, 0]
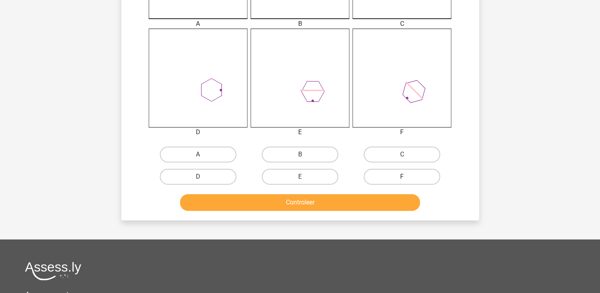
click at [375, 171] on label "F" at bounding box center [402, 177] width 77 height 16
click at [402, 177] on input "F" at bounding box center [404, 179] width 5 height 5
radio input "true"
click at [372, 201] on button "Controleer" at bounding box center [300, 202] width 240 height 17
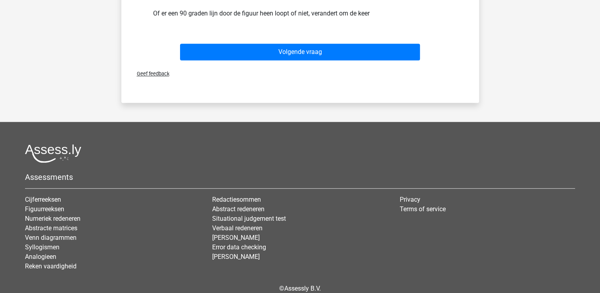
scroll to position [587, 0]
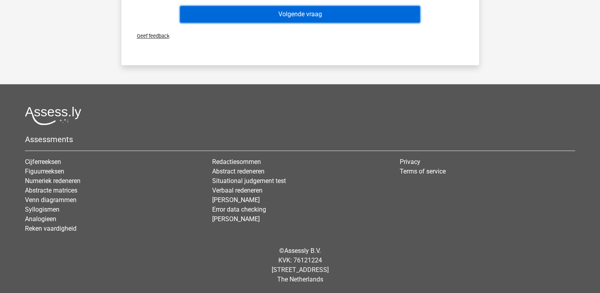
click at [340, 21] on button "Volgende vraag" at bounding box center [300, 14] width 240 height 17
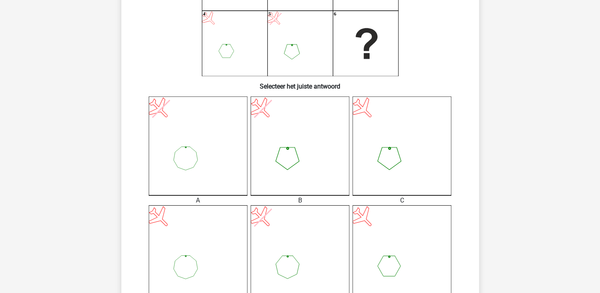
scroll to position [132, 0]
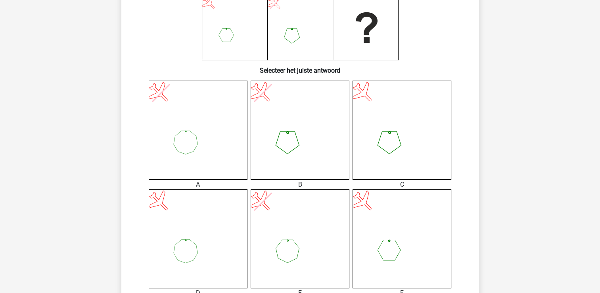
click at [593, 259] on div "Isa [EMAIL_ADDRESS][DOMAIN_NAME] Nederlands English" at bounding box center [300, 238] width 600 height 741
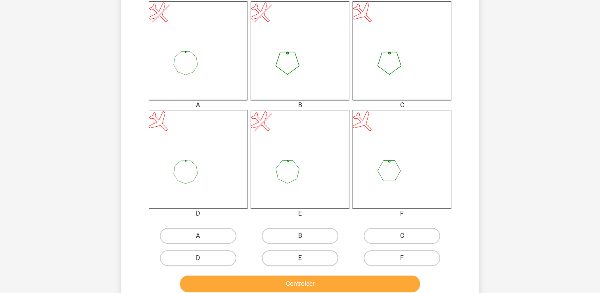
scroll to position [243, 0]
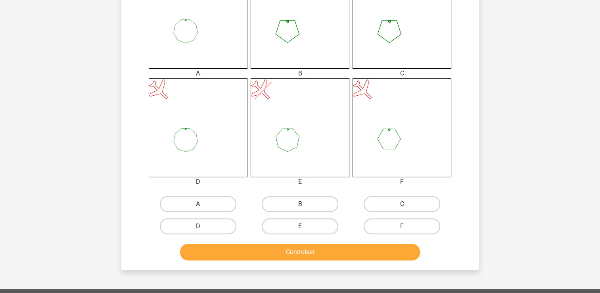
click at [271, 228] on label "E" at bounding box center [300, 226] width 77 height 16
click at [300, 228] on input "E" at bounding box center [302, 228] width 5 height 5
radio input "true"
click at [283, 251] on button "Controleer" at bounding box center [300, 252] width 240 height 17
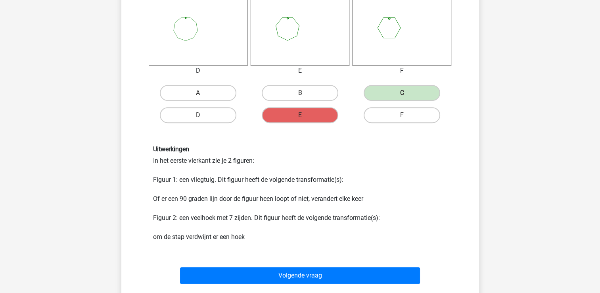
scroll to position [370, 0]
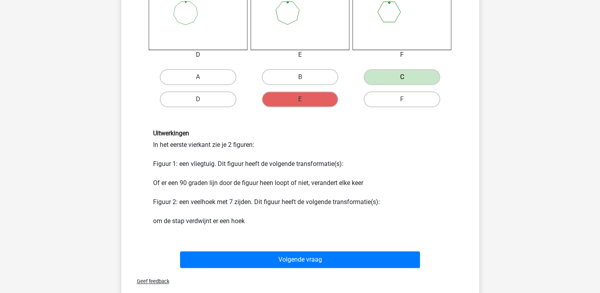
click at [391, 268] on div "Volgende vraag" at bounding box center [300, 261] width 306 height 20
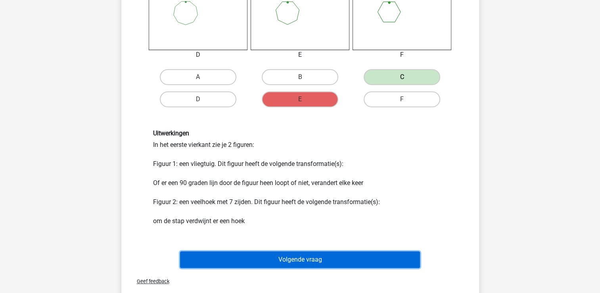
click at [389, 263] on button "Volgende vraag" at bounding box center [300, 259] width 240 height 17
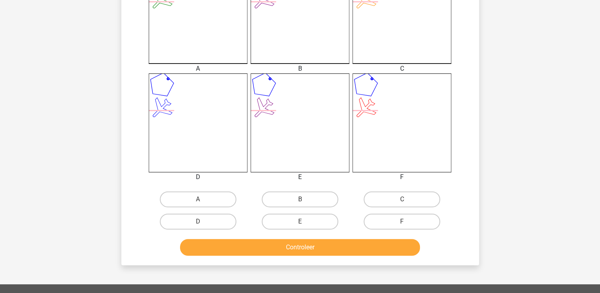
scroll to position [253, 0]
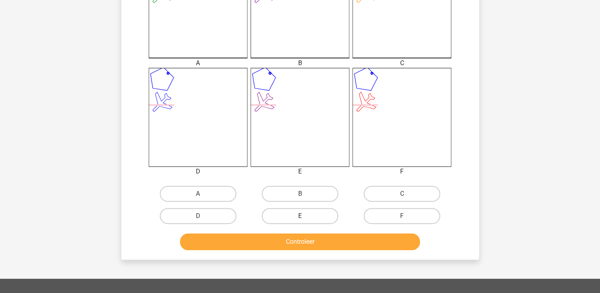
click at [266, 220] on label "E" at bounding box center [300, 216] width 77 height 16
click at [300, 220] on input "E" at bounding box center [302, 218] width 5 height 5
radio input "true"
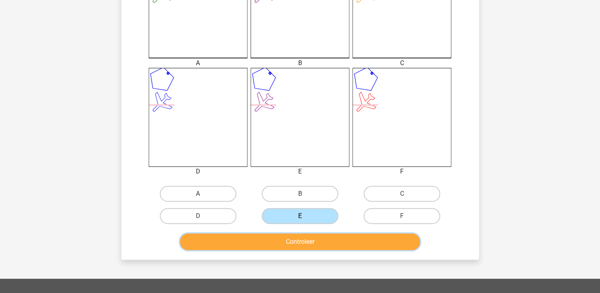
click at [263, 244] on button "Controleer" at bounding box center [300, 241] width 240 height 17
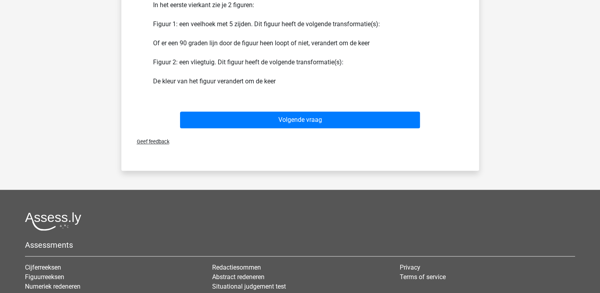
scroll to position [615, 0]
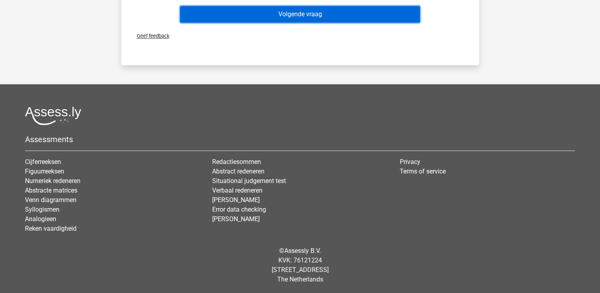
click at [357, 17] on button "Volgende vraag" at bounding box center [300, 14] width 240 height 17
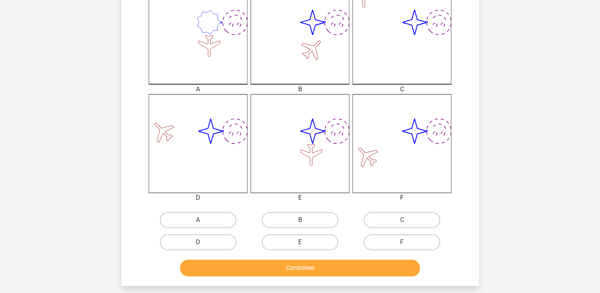
scroll to position [243, 0]
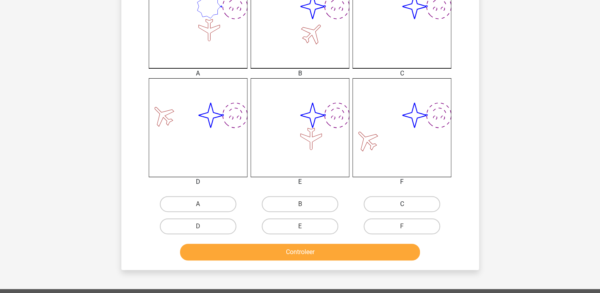
click at [379, 206] on label "C" at bounding box center [402, 204] width 77 height 16
click at [402, 206] on input "C" at bounding box center [404, 206] width 5 height 5
radio input "true"
click at [375, 244] on button "Controleer" at bounding box center [300, 252] width 240 height 17
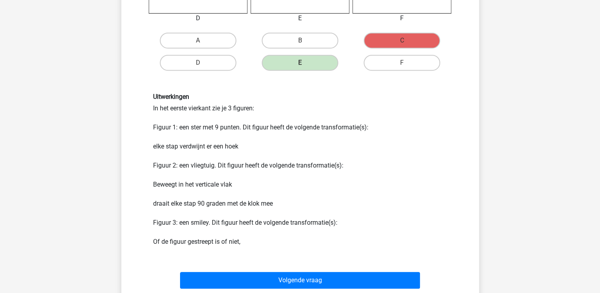
scroll to position [454, 0]
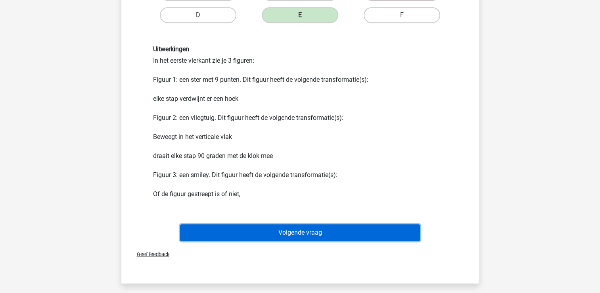
click at [363, 237] on button "Volgende vraag" at bounding box center [300, 232] width 240 height 17
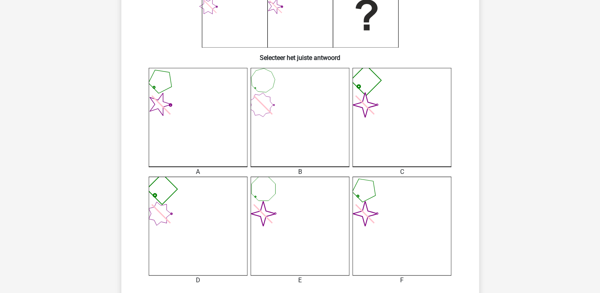
scroll to position [401, 0]
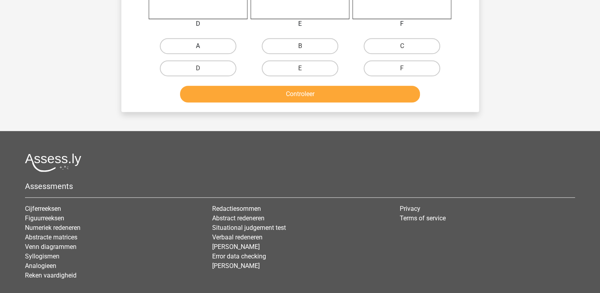
click at [214, 48] on label "A" at bounding box center [198, 46] width 77 height 16
click at [203, 48] on input "A" at bounding box center [200, 48] width 5 height 5
radio input "true"
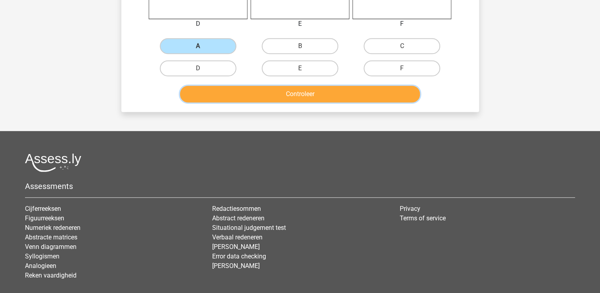
click at [244, 94] on button "Controleer" at bounding box center [300, 94] width 240 height 17
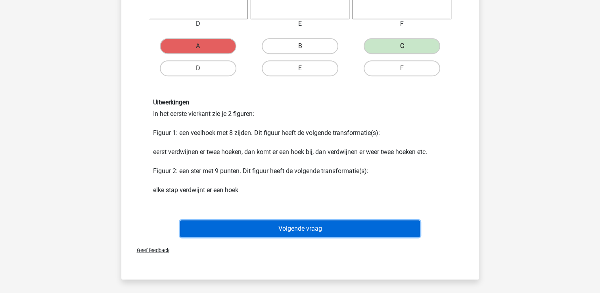
click at [362, 220] on button "Volgende vraag" at bounding box center [300, 228] width 240 height 17
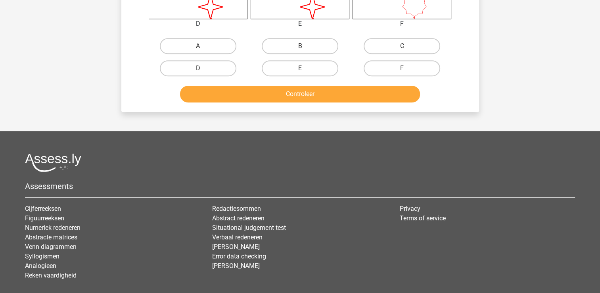
scroll to position [37, 0]
